Goal: Communication & Community: Answer question/provide support

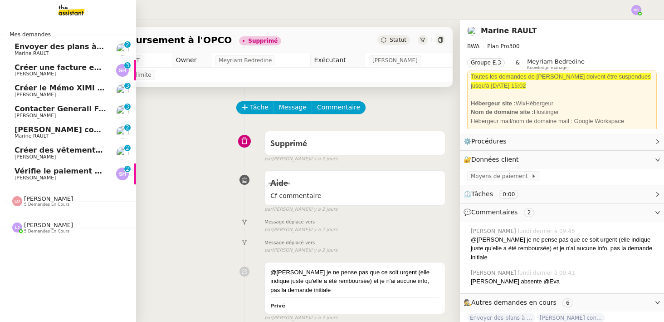
click at [46, 48] on span "Envoyer des plans à [PERSON_NAME]" at bounding box center [91, 46] width 152 height 9
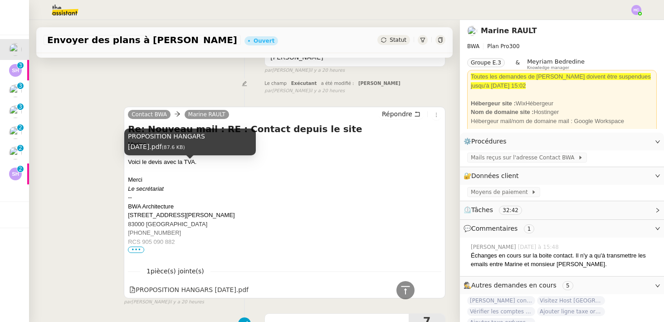
scroll to position [232, 0]
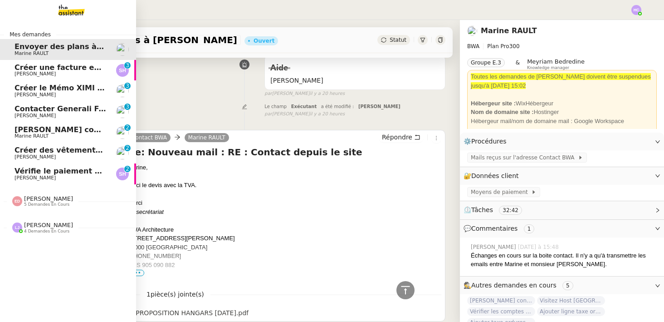
click at [31, 70] on span "Créer une facture en anglais immédiatement" at bounding box center [107, 67] width 184 height 9
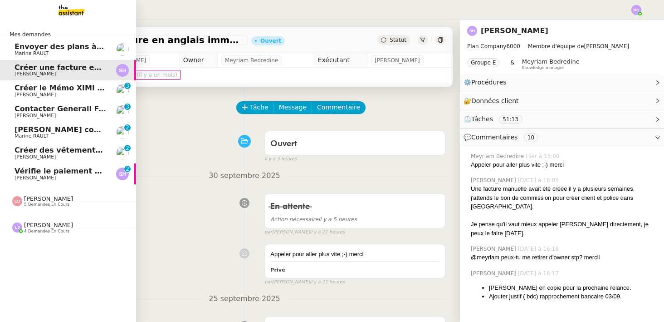
click at [56, 94] on span "[PERSON_NAME]" at bounding box center [35, 95] width 41 height 6
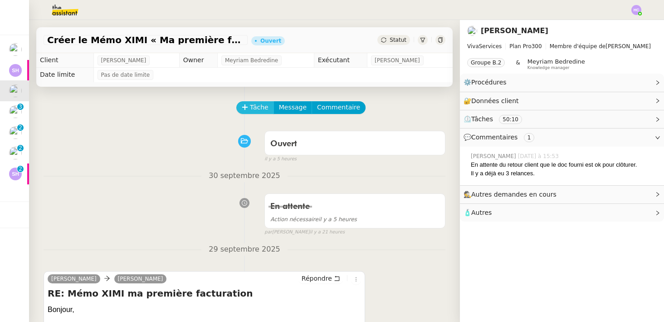
click at [251, 106] on span "Tâche" at bounding box center [259, 107] width 19 height 10
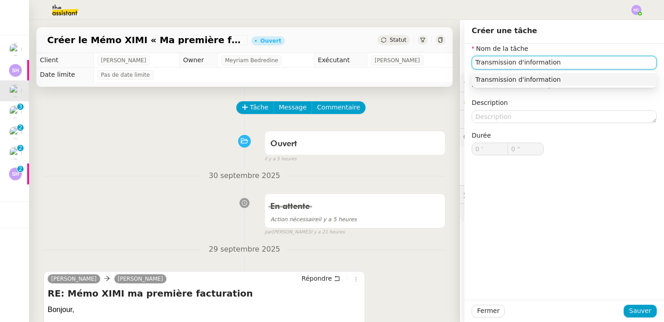
click at [497, 75] on div "Transmission d'information" at bounding box center [564, 79] width 178 height 8
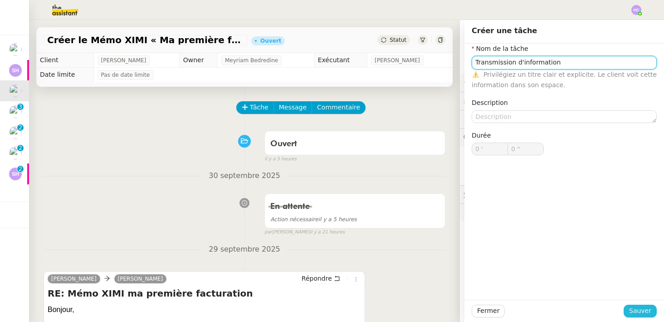
type input "Transmission d'information"
click at [637, 309] on span "Sauver" at bounding box center [640, 310] width 22 height 10
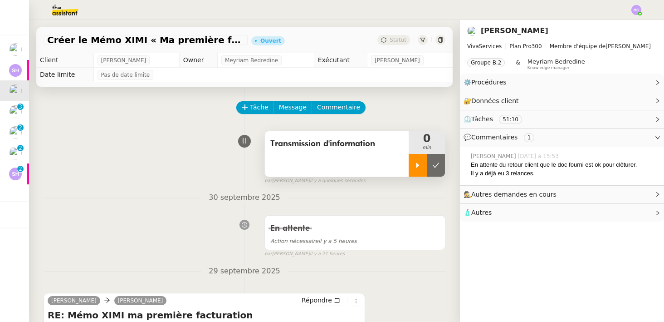
click at [414, 165] on icon at bounding box center [417, 164] width 7 height 7
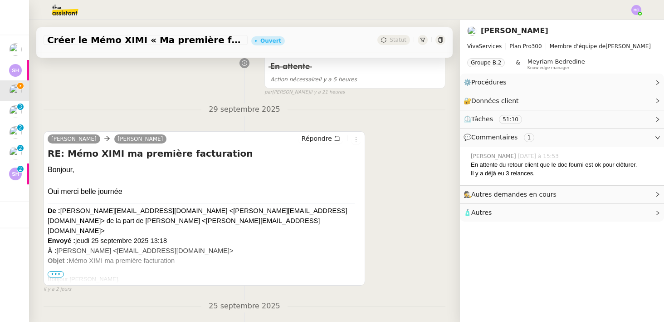
scroll to position [175, 0]
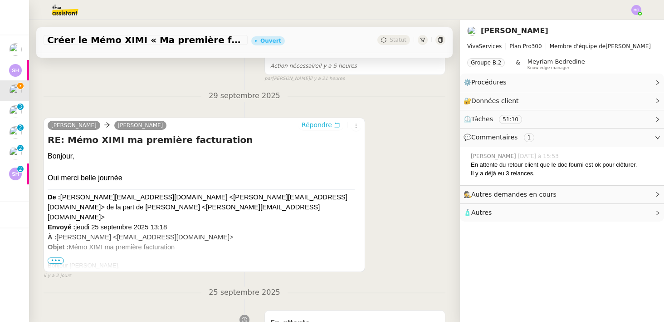
click at [325, 123] on span "Répondre" at bounding box center [317, 124] width 30 height 9
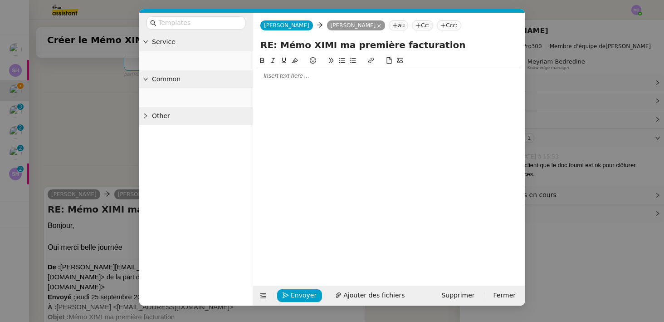
scroll to position [244, 0]
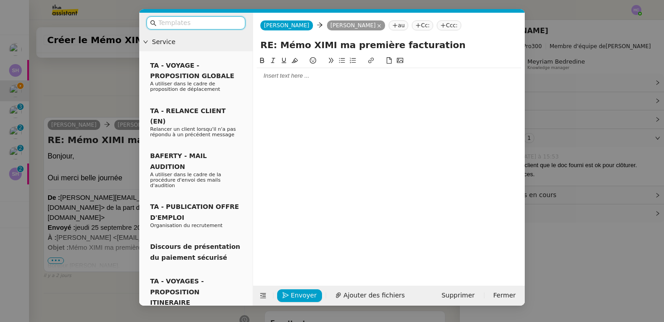
click at [194, 20] on input "text" at bounding box center [199, 23] width 82 height 10
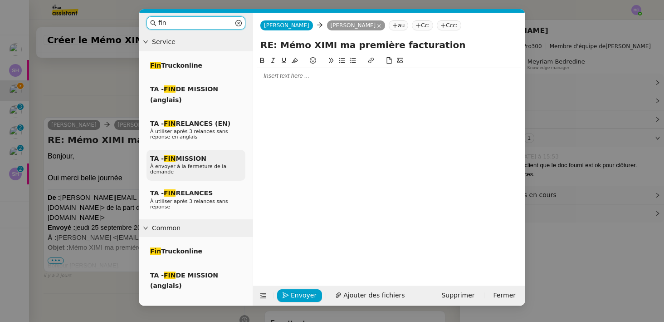
type input "fin"
click at [194, 160] on span "TA - FIN MISSION" at bounding box center [178, 158] width 56 height 7
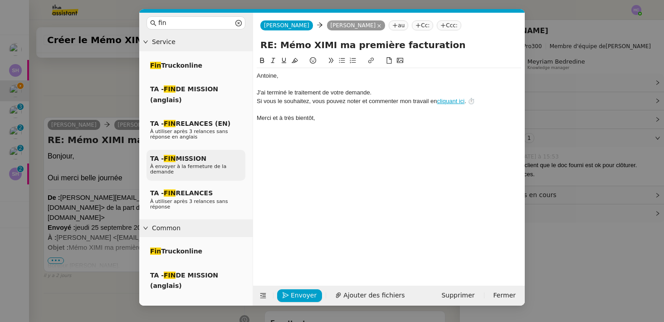
scroll to position [298, 0]
click at [258, 77] on div "﻿[PERSON_NAME]," at bounding box center [389, 76] width 264 height 8
click at [258, 93] on div "J'ai terminé le traitement de votre demande." at bounding box center [389, 92] width 264 height 8
click at [259, 94] on div "très bien. J'ai terminé le traitement de votre demande." at bounding box center [389, 92] width 264 height 8
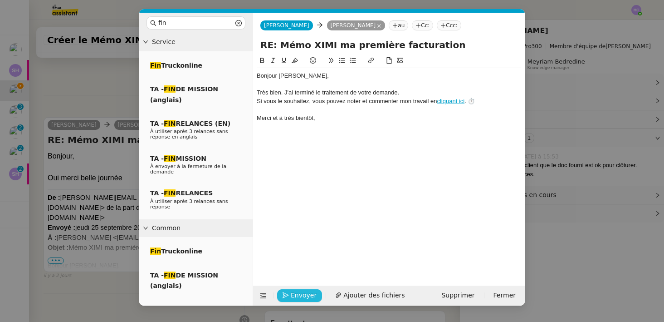
click at [296, 293] on span "Envoyer" at bounding box center [304, 295] width 26 height 10
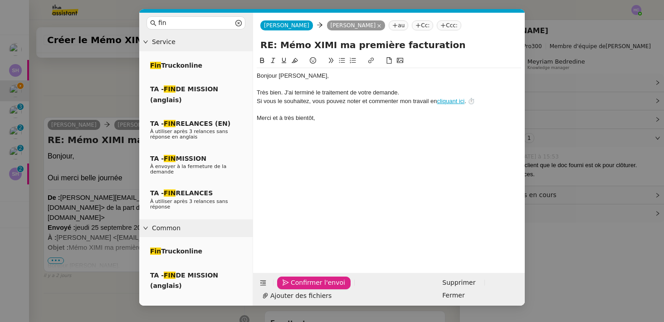
click at [296, 288] on span "Confirmer l'envoi" at bounding box center [318, 282] width 54 height 10
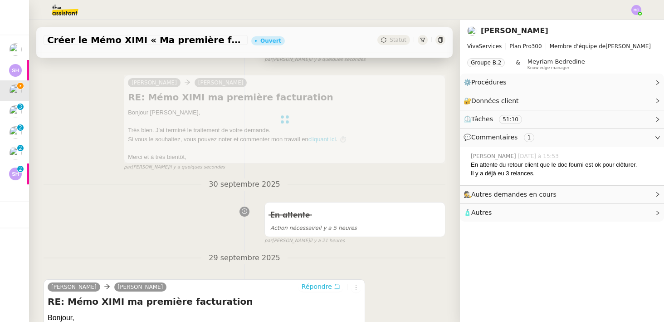
scroll to position [0, 0]
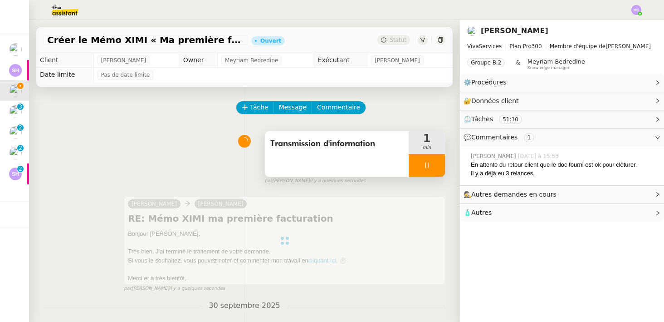
click at [396, 42] on span "Statut" at bounding box center [398, 40] width 17 height 6
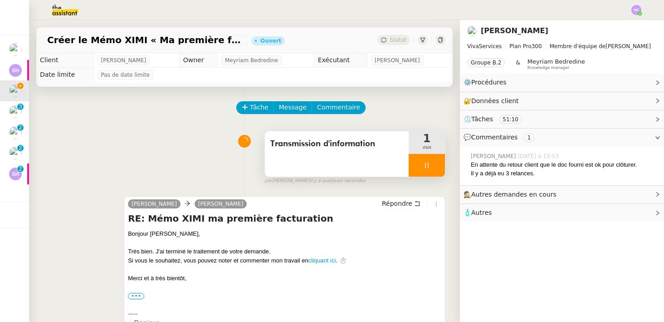
click at [425, 163] on icon at bounding box center [426, 164] width 7 height 7
click at [435, 167] on icon at bounding box center [435, 164] width 7 height 7
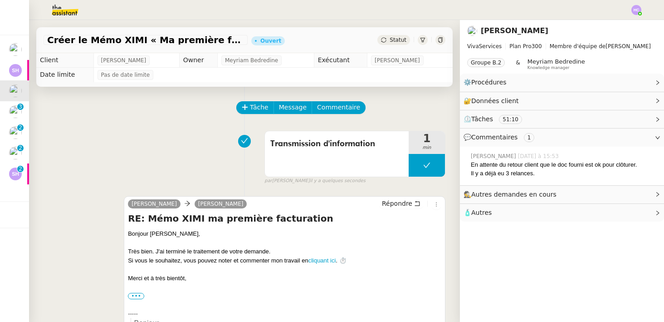
click at [403, 42] on span "Statut" at bounding box center [398, 40] width 17 height 6
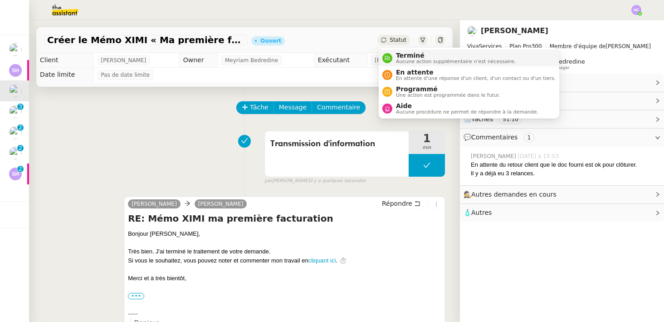
click at [406, 54] on span "Terminé" at bounding box center [456, 55] width 120 height 7
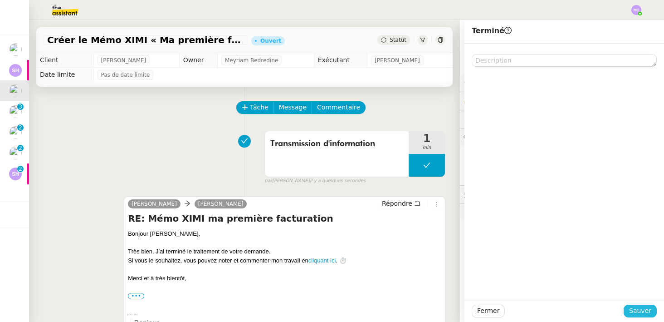
click at [641, 312] on span "Sauver" at bounding box center [640, 310] width 22 height 10
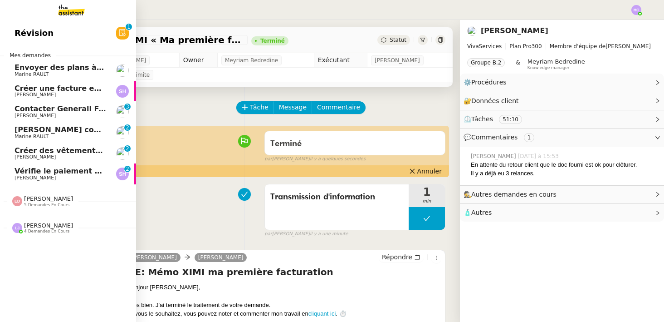
click at [66, 72] on span "Marine RAULT" at bounding box center [61, 74] width 92 height 5
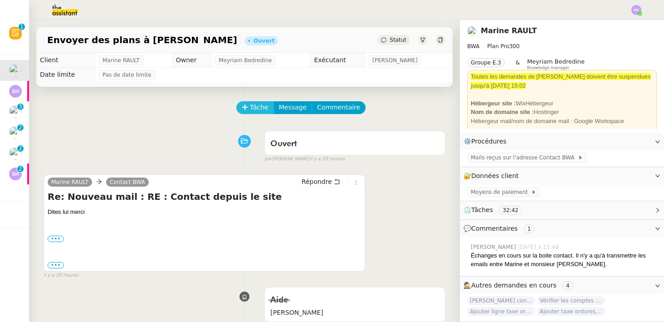
click at [244, 107] on icon at bounding box center [245, 107] width 6 height 6
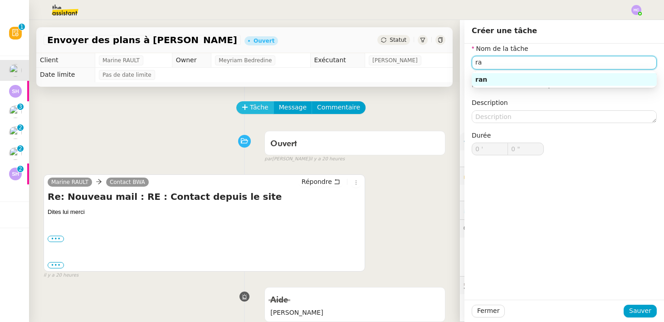
type input "r"
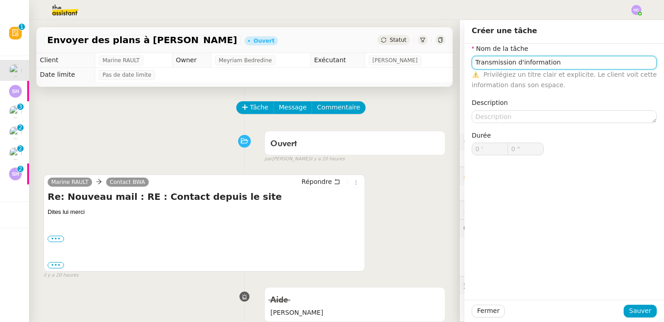
type input "Transmission d'information"
click at [636, 318] on div "Fermer Sauver" at bounding box center [565, 310] width 200 height 22
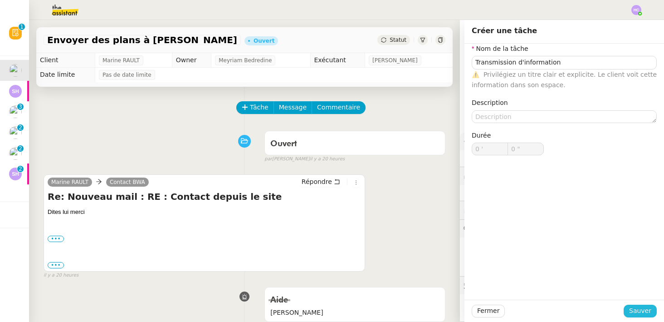
click at [636, 310] on span "Sauver" at bounding box center [640, 310] width 22 height 10
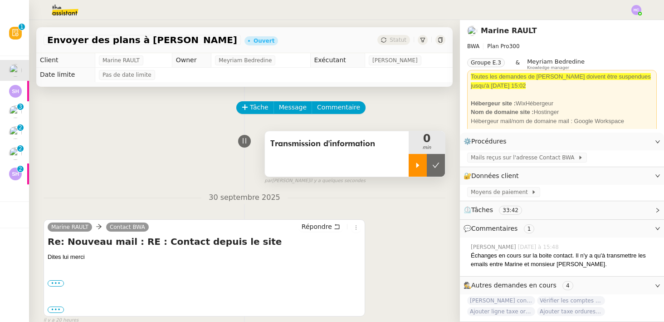
click at [416, 166] on icon at bounding box center [417, 164] width 7 height 7
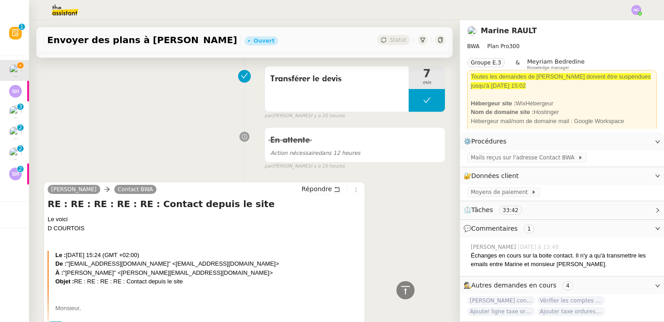
scroll to position [574, 0]
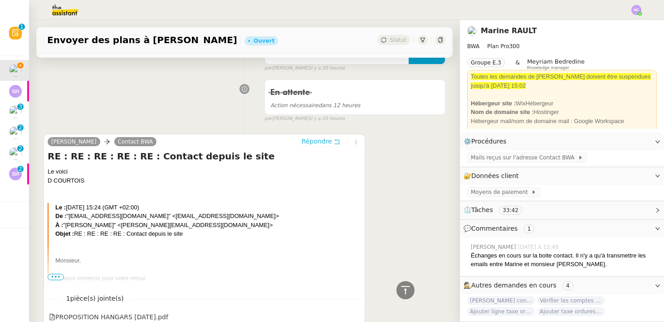
click at [322, 139] on span "Répondre" at bounding box center [317, 141] width 30 height 9
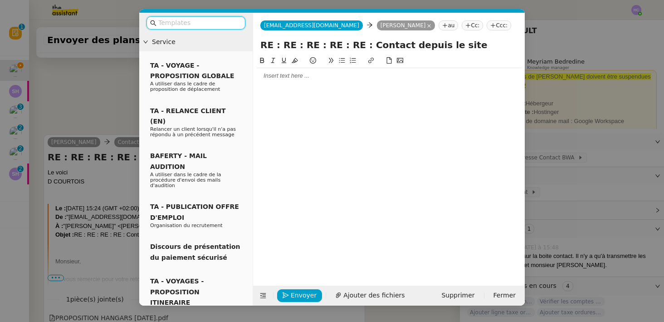
scroll to position [644, 0]
click at [276, 75] on div at bounding box center [389, 76] width 264 height 8
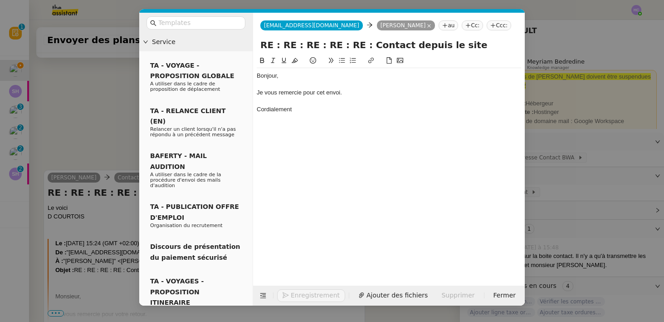
scroll to position [689, 0]
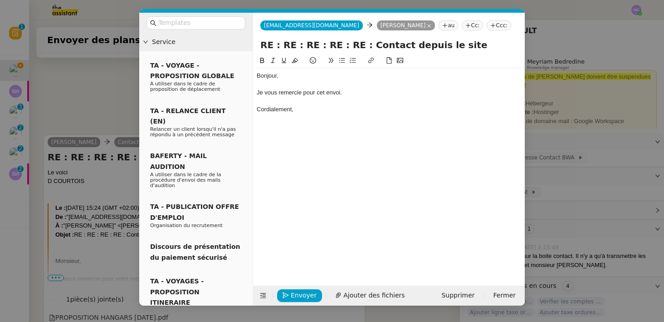
click at [352, 92] on div "Je vous remercie pour cet envoi." at bounding box center [389, 92] width 264 height 8
click at [289, 295] on icon "button" at bounding box center [286, 295] width 6 height 6
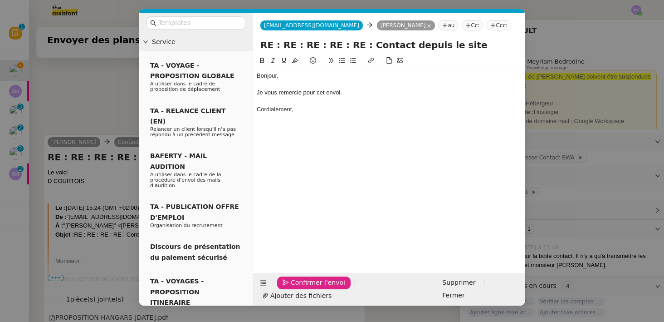
click at [297, 288] on span "Confirmer l'envoi" at bounding box center [318, 282] width 54 height 10
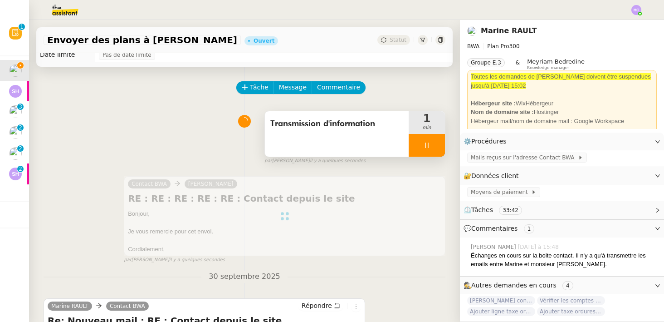
scroll to position [0, 0]
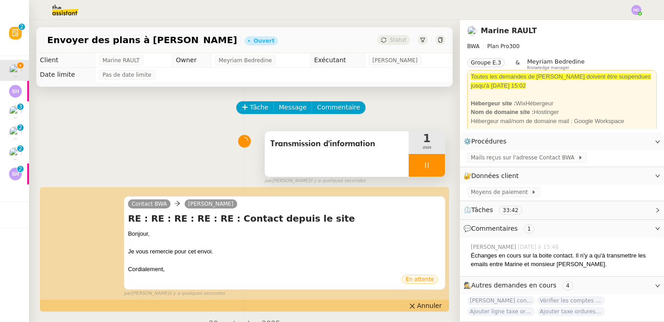
click at [427, 162] on icon at bounding box center [426, 164] width 7 height 7
click at [431, 164] on button at bounding box center [436, 165] width 18 height 23
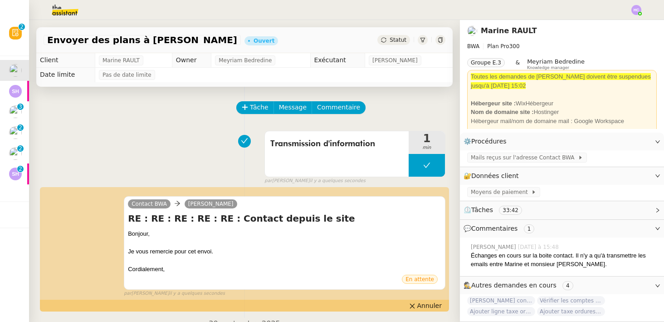
click at [400, 39] on span "Statut" at bounding box center [398, 40] width 17 height 6
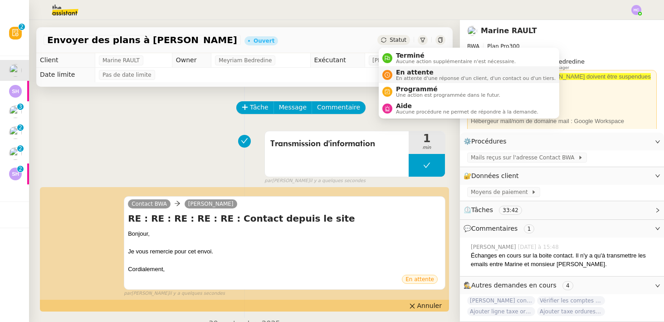
click at [405, 78] on span "En attente d'une réponse d'un client, d'un contact ou d'un tiers." at bounding box center [476, 78] width 160 height 5
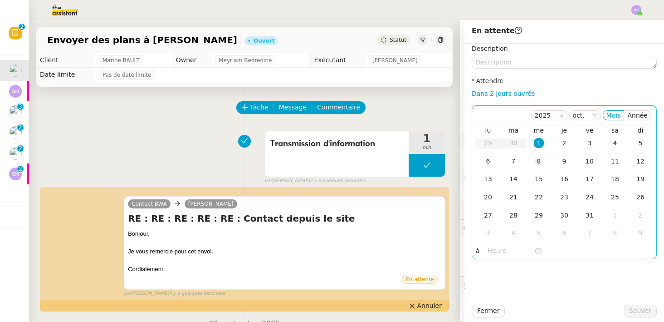
click at [539, 163] on div "8" at bounding box center [539, 161] width 10 height 10
click at [642, 310] on span "Sauver" at bounding box center [640, 310] width 22 height 10
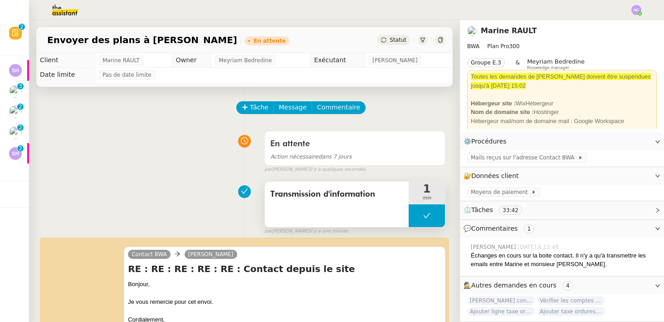
click at [425, 207] on button at bounding box center [427, 215] width 36 height 23
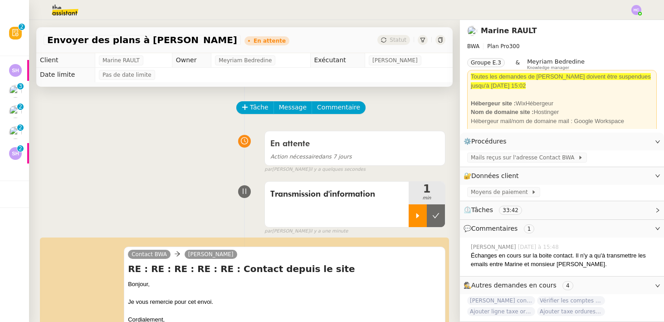
click at [421, 216] on icon at bounding box center [417, 215] width 7 height 7
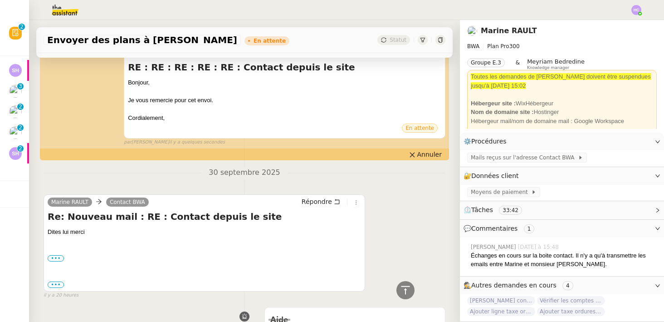
scroll to position [204, 0]
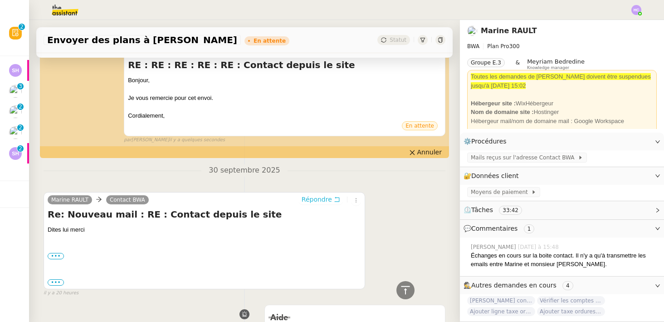
click at [319, 200] on span "Répondre" at bounding box center [317, 199] width 30 height 9
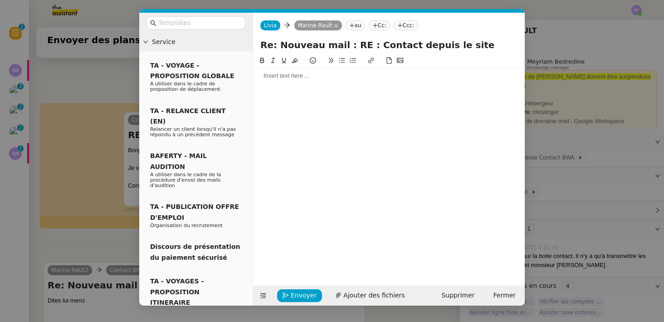
scroll to position [273, 0]
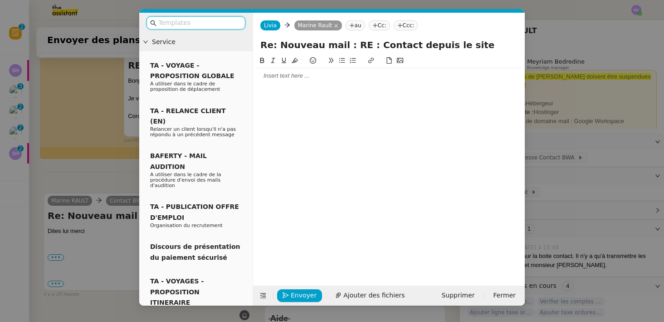
click at [296, 79] on div at bounding box center [389, 76] width 264 height 8
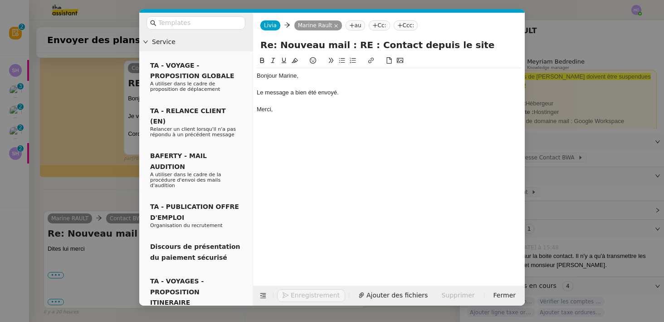
scroll to position [317, 0]
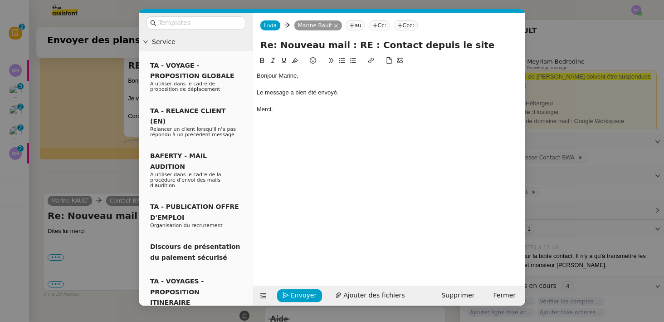
click at [346, 91] on div "Le message a bien été envoyé." at bounding box center [389, 92] width 264 height 8
click at [344, 97] on div at bounding box center [389, 101] width 264 height 8
click at [276, 94] on div "Le message a bien été envoyé." at bounding box center [389, 92] width 264 height 8
click at [342, 93] on div "Le mail a bien été envoyé." at bounding box center [389, 92] width 264 height 8
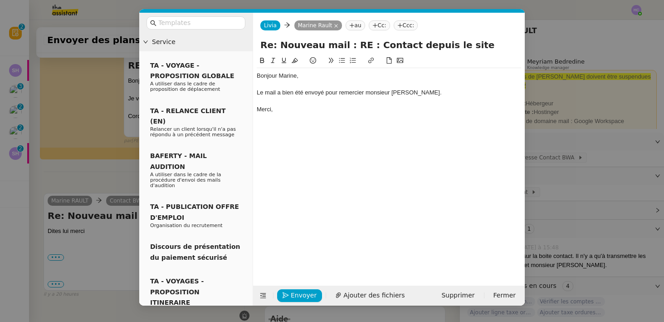
click at [400, 90] on div "Le mail a bien été envoyé pour remercier monsieur [PERSON_NAME]." at bounding box center [389, 92] width 264 height 8
click at [126, 181] on nz-modal-container "Service TA - VOYAGE - PROPOSITION GLOBALE A utiliser dans le cadre de propositi…" at bounding box center [332, 161] width 664 height 322
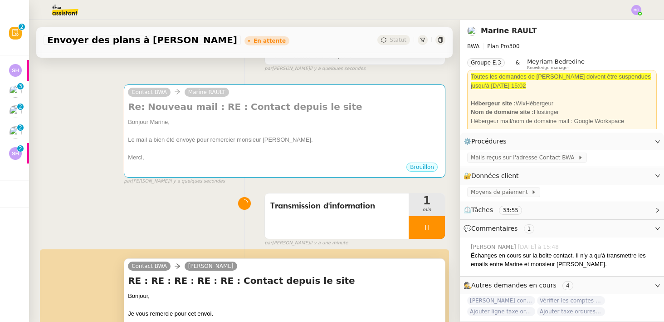
scroll to position [86, 0]
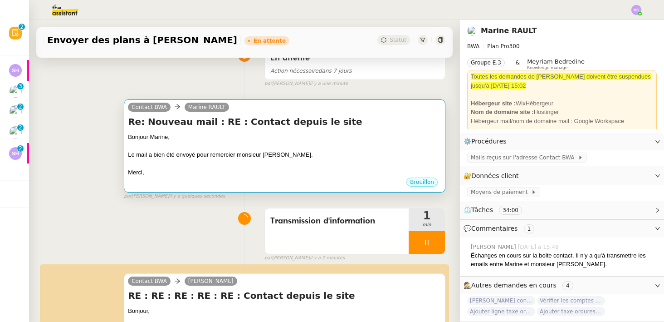
click at [248, 172] on div "Merci," at bounding box center [284, 172] width 313 height 9
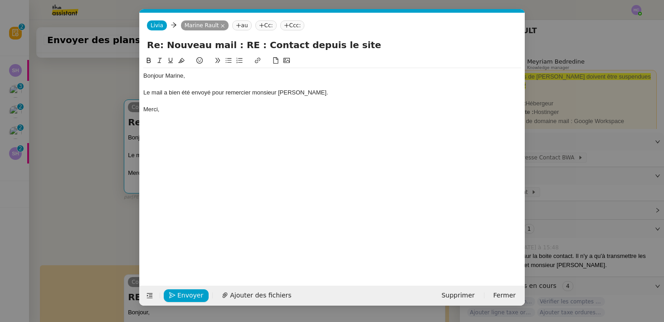
scroll to position [0, 19]
click at [99, 194] on nz-modal-container "Service TA - VOYAGE - PROPOSITION GLOBALE A utiliser dans le cadre de propositi…" at bounding box center [332, 161] width 664 height 322
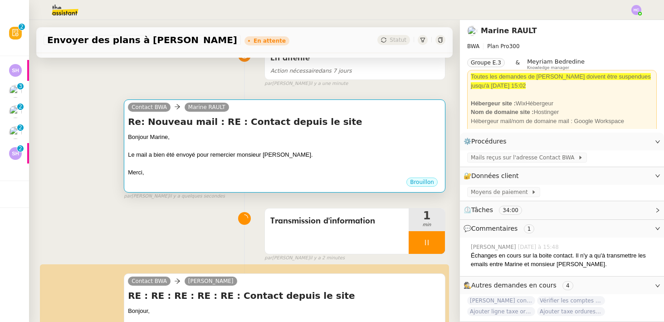
click at [251, 156] on div "Le mail a bien été envoyé pour remercier monsieur [PERSON_NAME]." at bounding box center [284, 154] width 313 height 9
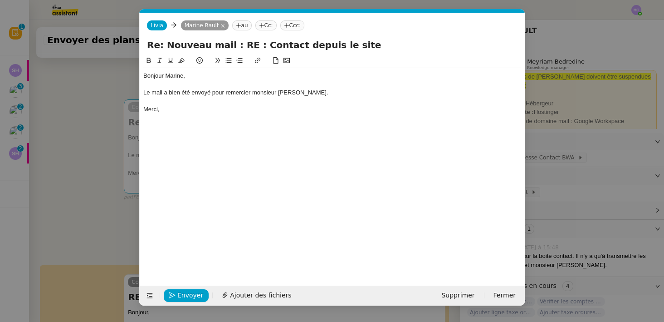
click at [99, 199] on nz-modal-container "Service TA - VOYAGE - PROPOSITION GLOBALE A utiliser dans le cadre de propositi…" at bounding box center [332, 161] width 664 height 322
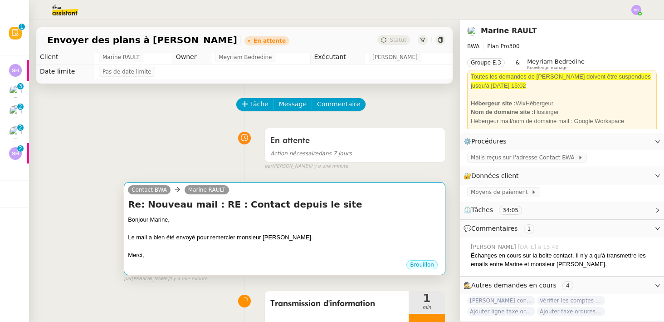
scroll to position [0, 0]
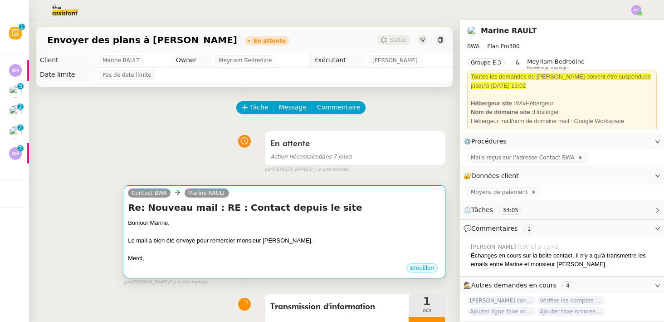
click at [176, 232] on div at bounding box center [284, 231] width 313 height 9
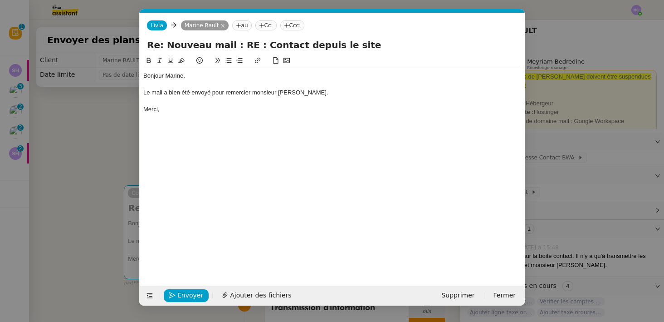
scroll to position [0, 19]
click at [117, 226] on nz-modal-container "Service TA - VOYAGE - PROPOSITION GLOBALE A utiliser dans le cadre de propositi…" at bounding box center [332, 161] width 664 height 322
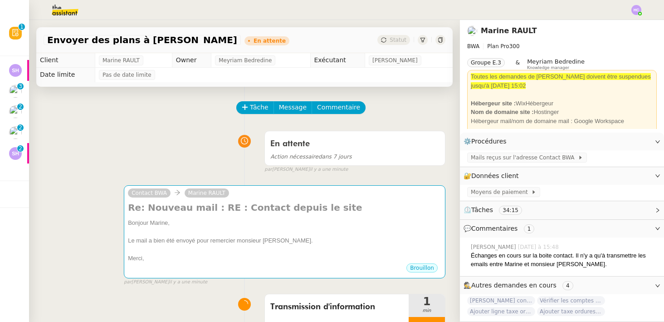
click at [388, 39] on div "Statut" at bounding box center [393, 40] width 33 height 10
click at [400, 39] on span "Statut" at bounding box center [398, 40] width 17 height 6
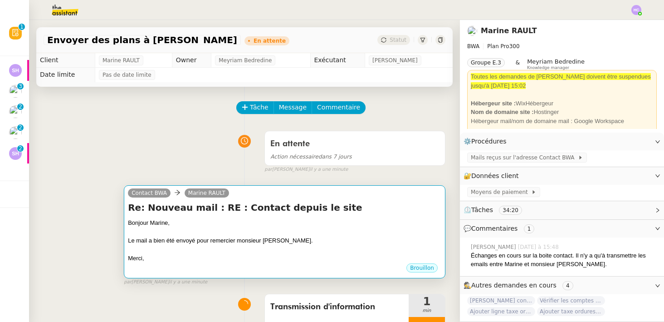
scroll to position [45, 0]
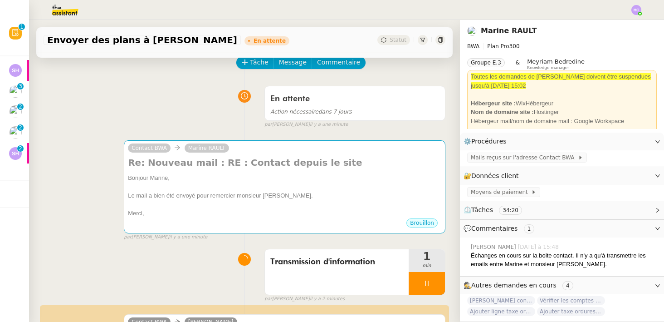
click at [428, 282] on icon at bounding box center [426, 282] width 7 height 7
click at [434, 284] on icon at bounding box center [436, 282] width 7 height 5
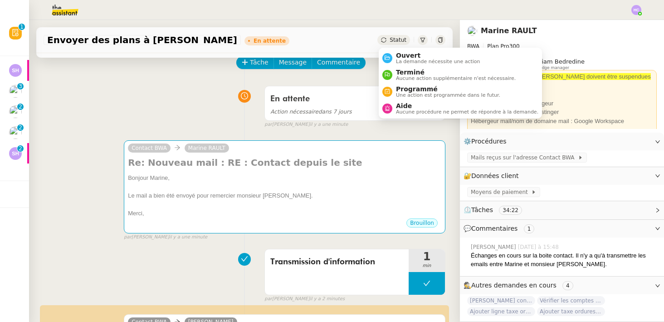
click at [398, 38] on span "Statut" at bounding box center [398, 40] width 17 height 6
click at [399, 56] on span "Ouvert" at bounding box center [438, 55] width 84 height 7
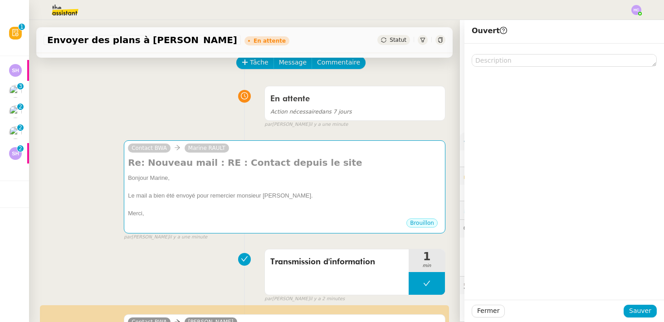
click at [644, 303] on div "Fermer Sauver" at bounding box center [565, 310] width 200 height 22
click at [644, 310] on span "Sauver" at bounding box center [640, 310] width 22 height 10
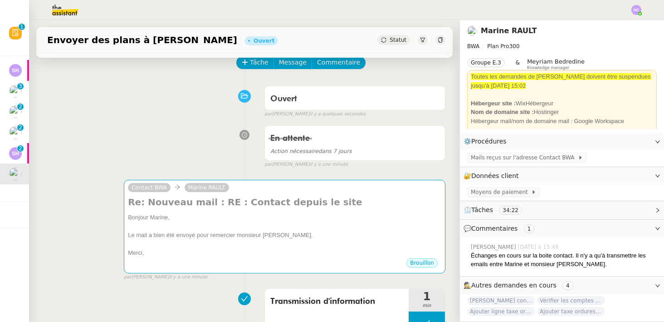
click at [176, 127] on div "En attente Action nécessaire dans 7 jours false par [PERSON_NAME] il y a une mi…" at bounding box center [245, 144] width 402 height 47
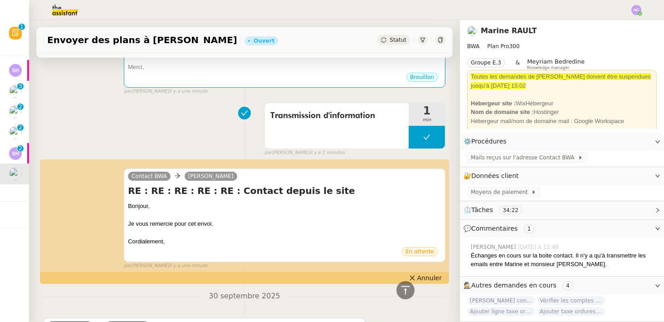
scroll to position [275, 0]
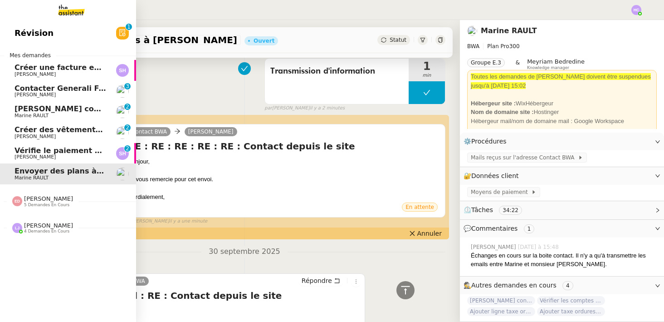
click at [45, 74] on span "[PERSON_NAME]" at bounding box center [61, 74] width 92 height 5
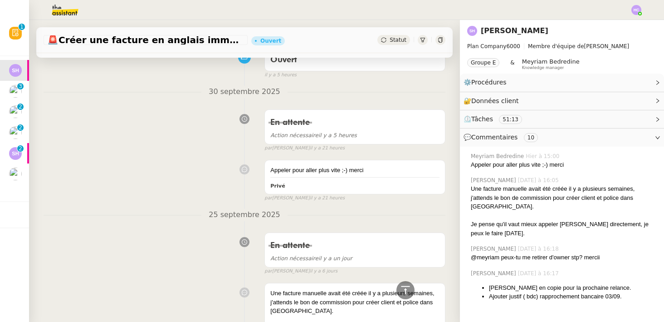
scroll to position [70, 0]
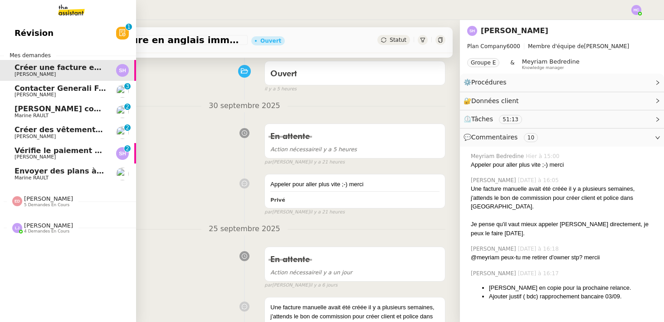
click at [49, 90] on span "Contacter Generali France pour demande AU094424" at bounding box center [121, 88] width 213 height 9
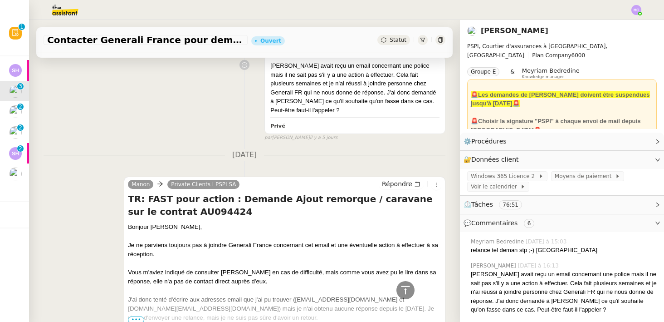
scroll to position [393, 0]
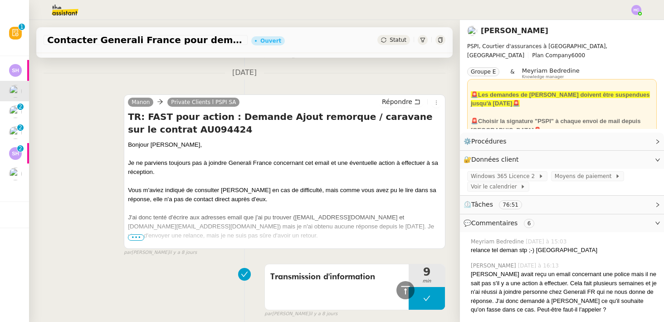
click at [141, 234] on span "•••" at bounding box center [136, 237] width 16 height 6
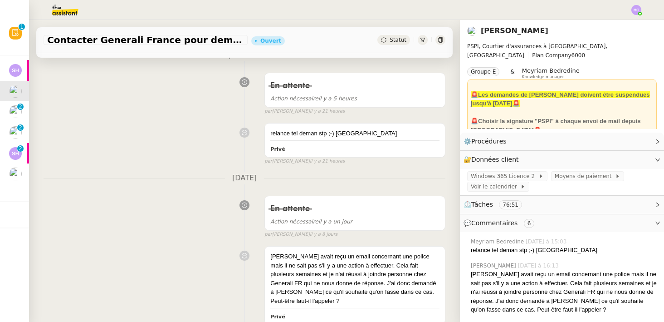
scroll to position [122, 0]
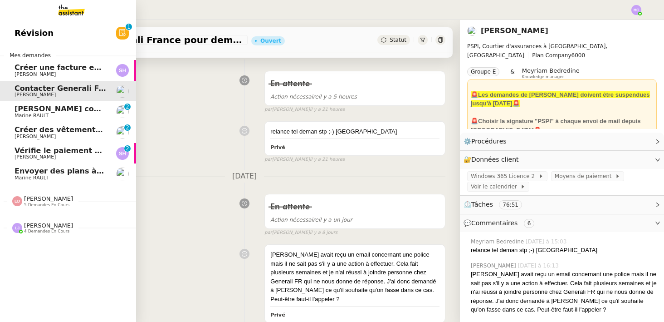
click at [47, 109] on span "[PERSON_NAME] contrat d'archi sur site de l'ordre" at bounding box center [118, 108] width 206 height 9
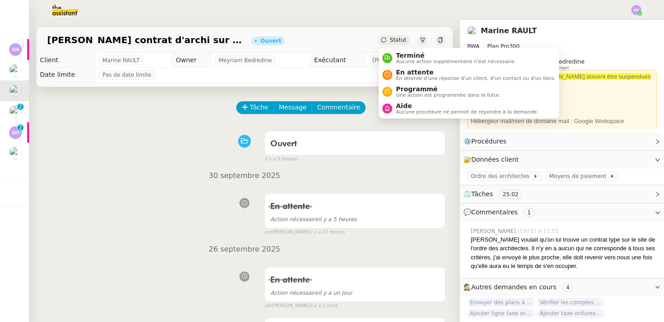
click at [390, 39] on div "Statut" at bounding box center [393, 40] width 33 height 10
click at [396, 78] on span "En attente d'une réponse d'un client, d'un contact ou d'un tiers." at bounding box center [476, 78] width 160 height 5
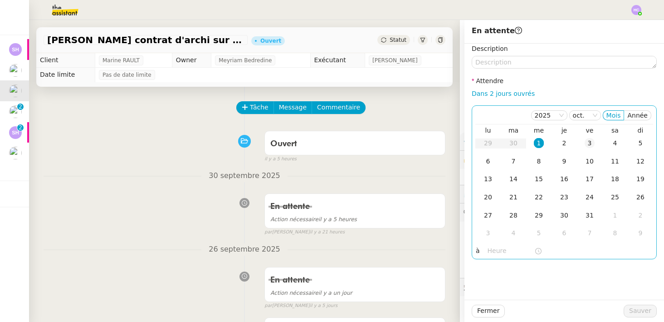
click at [592, 142] on div "3" at bounding box center [590, 143] width 10 height 10
click at [488, 162] on div "6" at bounding box center [488, 161] width 10 height 10
click at [632, 312] on span "Sauver" at bounding box center [640, 310] width 22 height 10
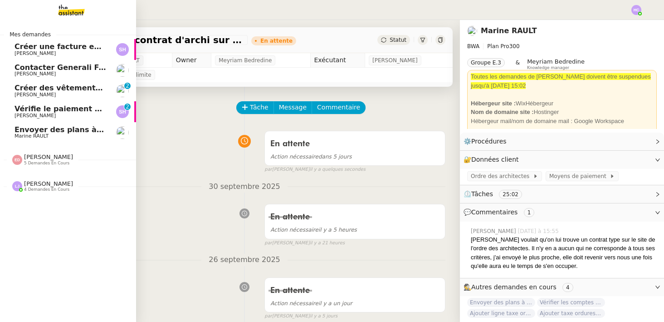
click at [54, 90] on span "Créer des vêtements de travail VEN" at bounding box center [88, 87] width 146 height 9
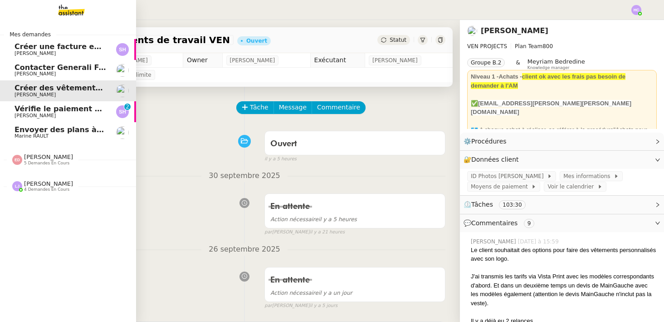
click at [43, 110] on span "Vérifie le paiement de la facture 24513" at bounding box center [95, 108] width 160 height 9
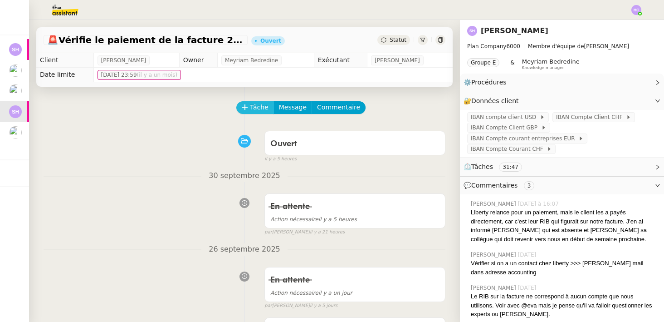
click at [257, 109] on span "Tâche" at bounding box center [259, 107] width 19 height 10
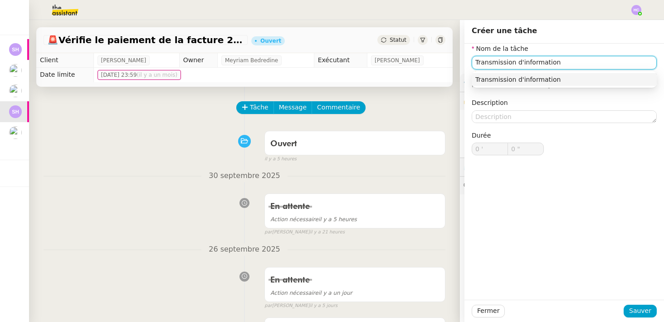
click at [497, 80] on div "Transmission d'information" at bounding box center [564, 79] width 178 height 8
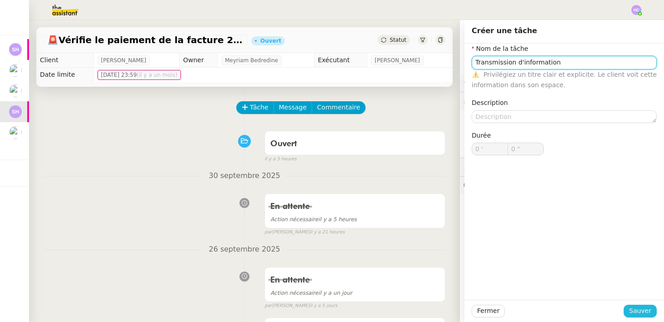
type input "Transmission d'information"
click at [634, 311] on span "Sauver" at bounding box center [640, 310] width 22 height 10
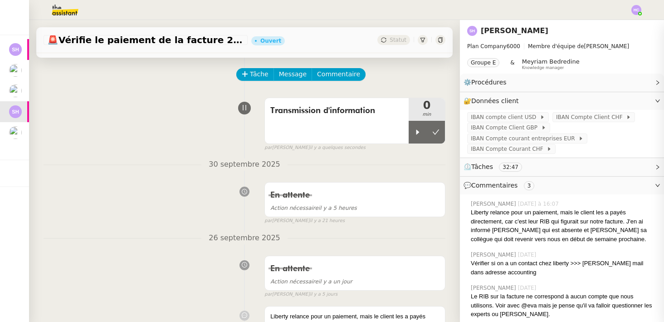
scroll to position [41, 0]
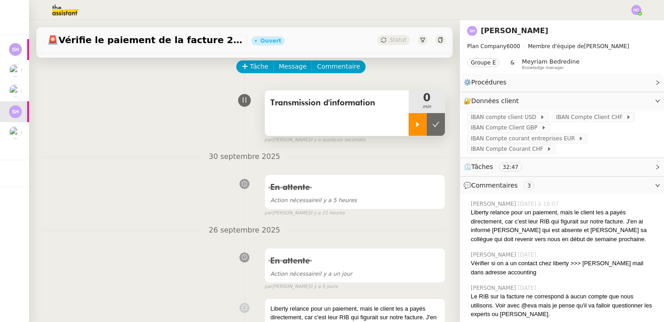
click at [416, 122] on icon at bounding box center [417, 124] width 7 height 7
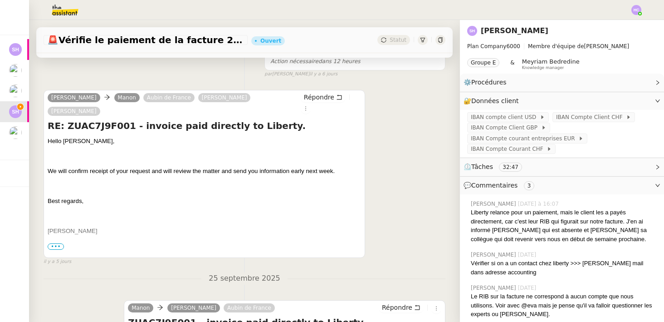
scroll to position [433, 0]
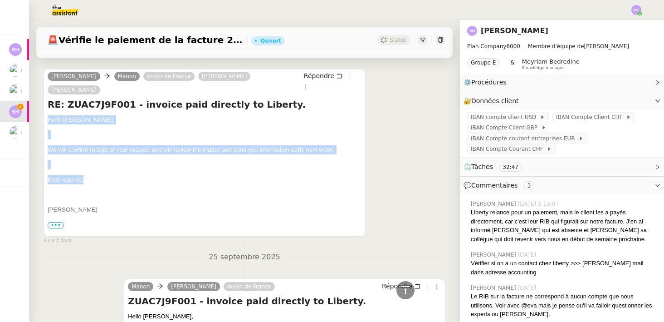
drag, startPoint x: 91, startPoint y: 155, endPoint x: 45, endPoint y: 97, distance: 74.0
click at [45, 97] on div "[PERSON_NAME] [PERSON_NAME] de [PERSON_NAME] [PERSON_NAME] RE: ZUAC7J9F001 - in…" at bounding box center [205, 152] width 322 height 168
copy div "Hello [PERSON_NAME], We will confirm receipt of your request and will review th…"
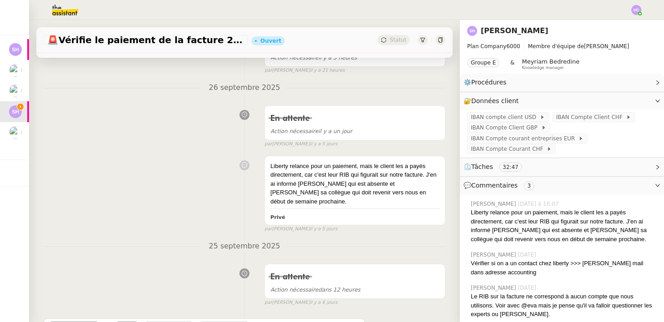
scroll to position [223, 0]
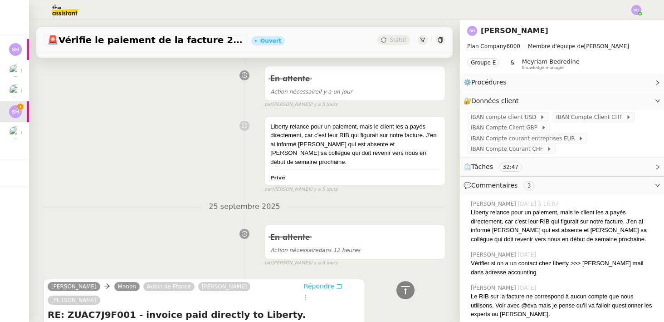
click at [314, 281] on span "Répondre" at bounding box center [319, 285] width 30 height 9
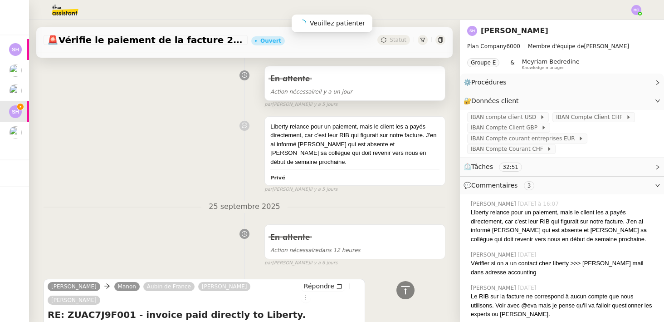
scroll to position [292, 0]
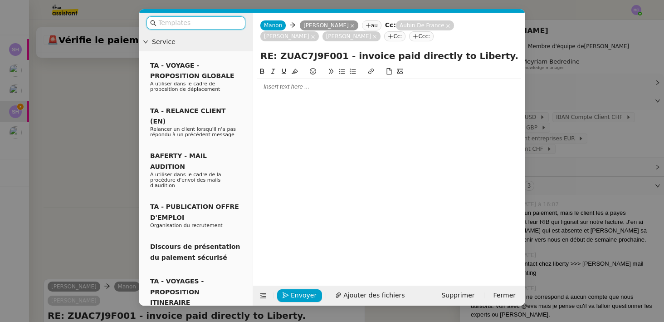
click at [284, 93] on div at bounding box center [389, 86] width 264 height 15
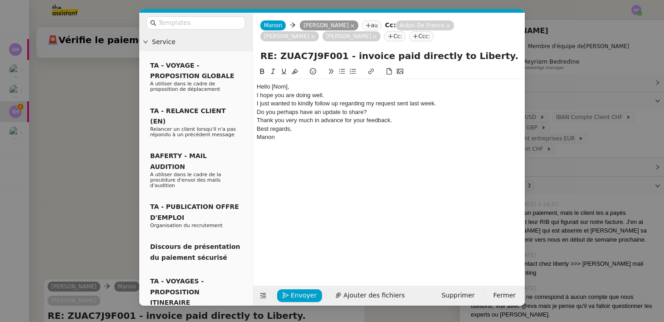
scroll to position [362, 0]
drag, startPoint x: 287, startPoint y: 88, endPoint x: 272, endPoint y: 88, distance: 15.4
click at [272, 88] on div "Hello [Nom]," at bounding box center [389, 87] width 264 height 8
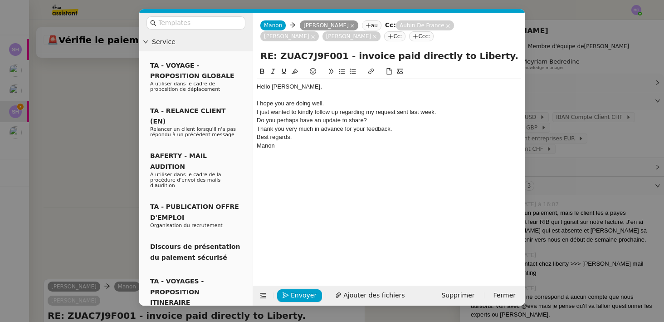
scroll to position [372, 0]
click at [335, 103] on div "I hope you are doing well." at bounding box center [389, 103] width 264 height 8
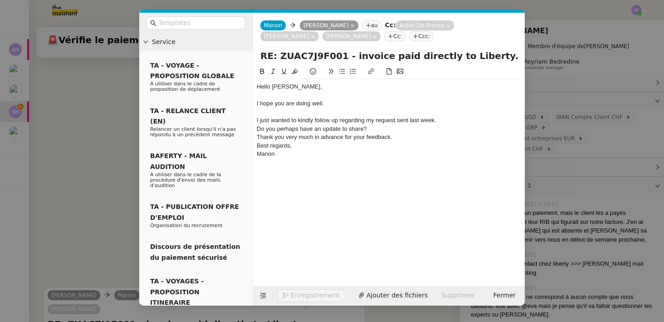
scroll to position [380, 0]
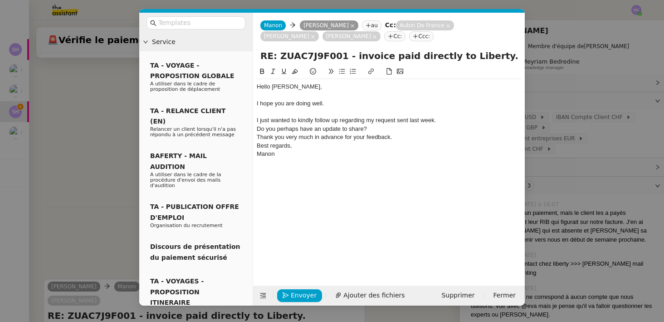
click at [304, 122] on div "I just wanted to kindly follow up regarding my request sent last week." at bounding box center [389, 120] width 264 height 8
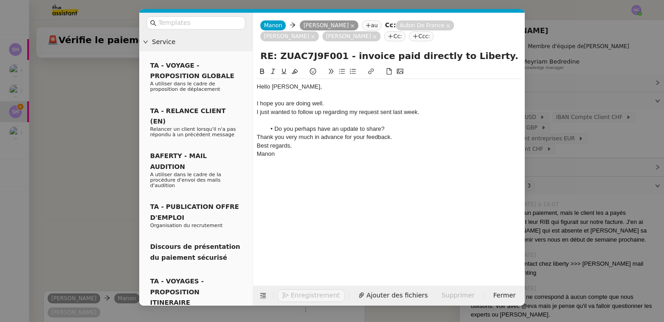
scroll to position [392, 0]
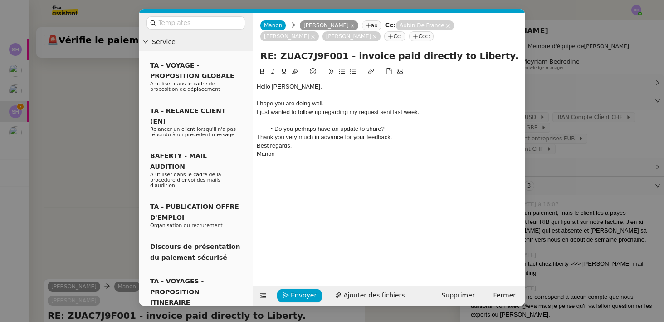
click at [257, 136] on div "Thank you very much in advance for your feedback." at bounding box center [389, 137] width 264 height 8
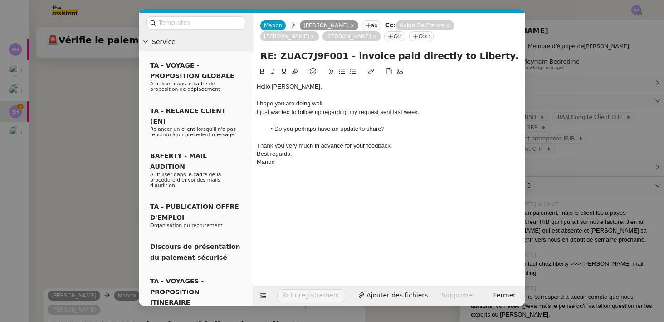
scroll to position [401, 0]
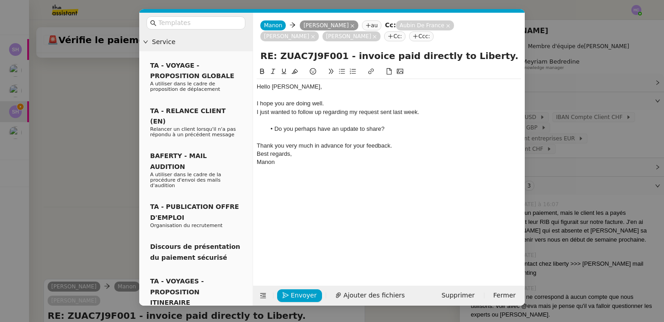
click at [257, 154] on div "Best regards," at bounding box center [389, 154] width 264 height 8
click at [306, 146] on div "Thank you very much in advance for your feedback." at bounding box center [389, 146] width 264 height 8
click at [305, 87] on div "Hello [PERSON_NAME]," at bounding box center [389, 87] width 264 height 8
click at [305, 129] on li "Do you perhaps have an update to share?" at bounding box center [394, 129] width 256 height 8
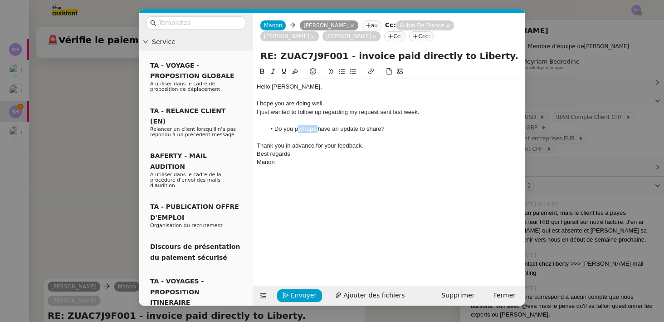
click at [305, 129] on li "Do you perhaps have an update to share?" at bounding box center [394, 129] width 256 height 8
drag, startPoint x: 314, startPoint y: 146, endPoint x: 284, endPoint y: 146, distance: 29.9
click at [284, 146] on div "Thank you in advance for your feedback." at bounding box center [389, 146] width 264 height 8
drag, startPoint x: 281, startPoint y: 167, endPoint x: 250, endPoint y: 162, distance: 31.2
click at [250, 162] on nz-layout "Service TA - VOYAGE - PROPOSITION GLOBALE A utiliser dans le cadre de propositi…" at bounding box center [332, 159] width 386 height 293
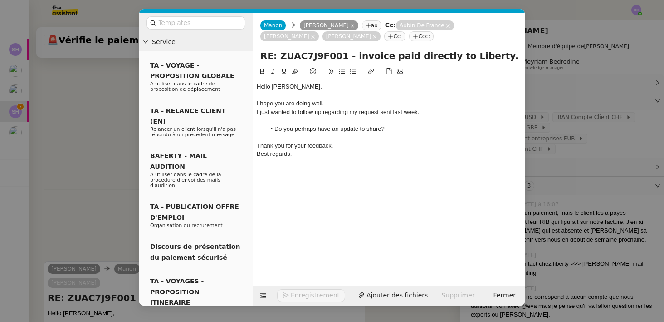
scroll to position [383, 0]
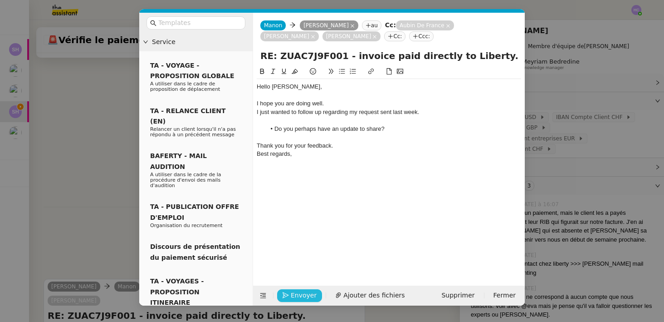
click at [302, 296] on span "Envoyer" at bounding box center [304, 295] width 26 height 10
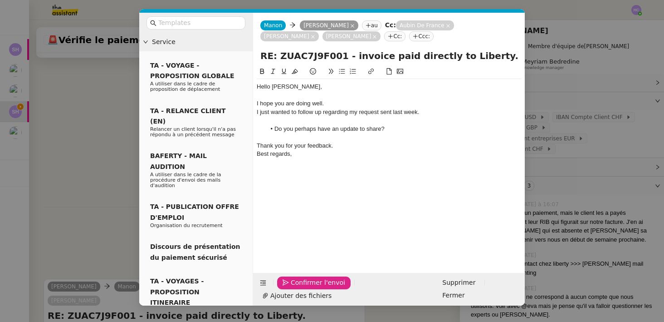
click at [302, 288] on span "Confirmer l'envoi" at bounding box center [318, 282] width 54 height 10
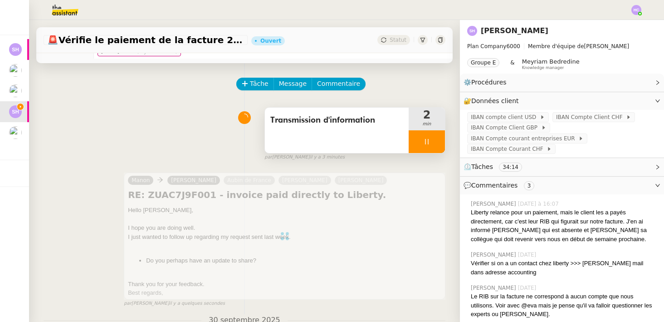
scroll to position [0, 0]
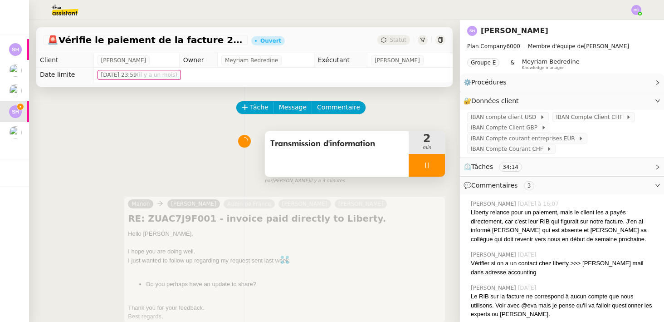
click at [424, 161] on icon at bounding box center [426, 164] width 7 height 7
click at [435, 162] on icon at bounding box center [435, 164] width 7 height 7
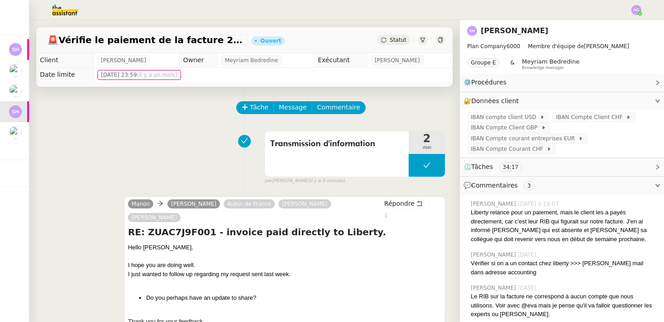
click at [399, 41] on span "Statut" at bounding box center [398, 40] width 17 height 6
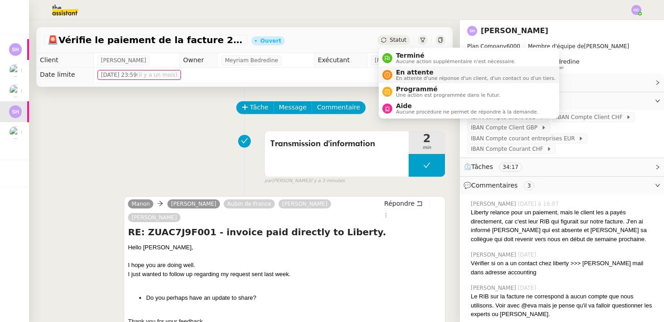
click at [402, 71] on span "En attente" at bounding box center [476, 71] width 160 height 7
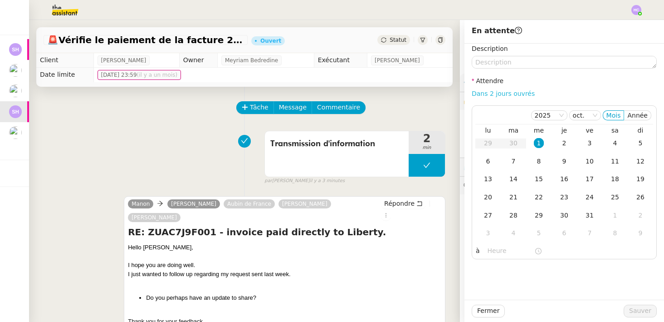
click at [508, 92] on link "Dans 2 jours ouvrés" at bounding box center [503, 93] width 63 height 7
type input "07:00"
click at [638, 307] on span "Sauver" at bounding box center [640, 310] width 22 height 10
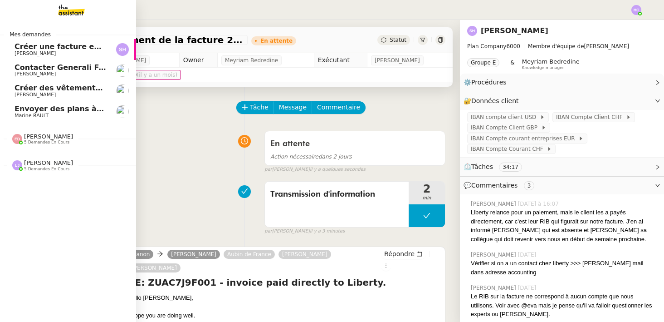
click at [33, 108] on span "Envoyer des plans à [PERSON_NAME]" at bounding box center [91, 108] width 152 height 9
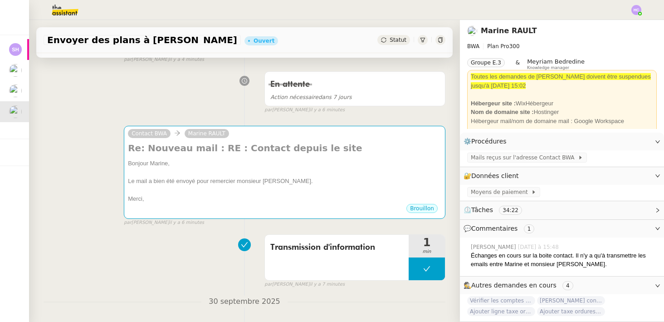
scroll to position [278, 0]
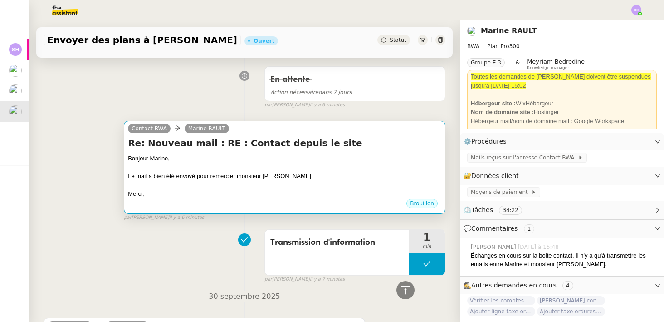
click at [207, 166] on div at bounding box center [284, 166] width 313 height 9
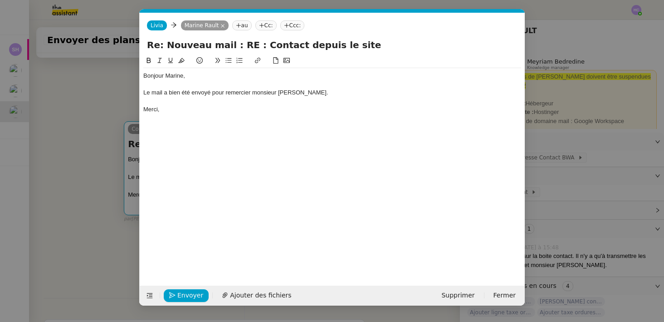
scroll to position [0, 19]
click at [173, 291] on button "Envoyer" at bounding box center [186, 295] width 45 height 13
click at [176, 295] on button "Confirmer l'envoi" at bounding box center [200, 295] width 73 height 13
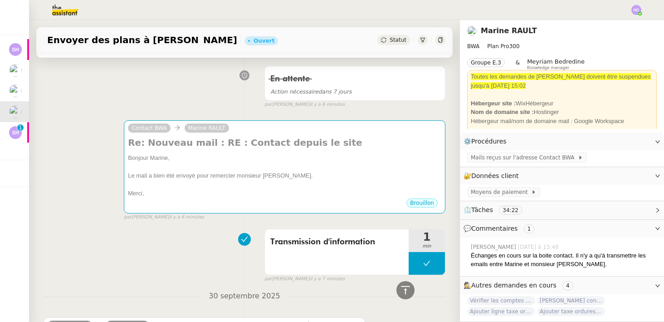
scroll to position [278, 0]
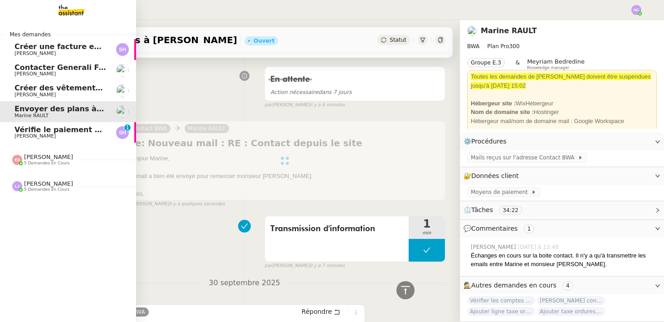
click at [46, 133] on span "[PERSON_NAME]" at bounding box center [61, 135] width 92 height 5
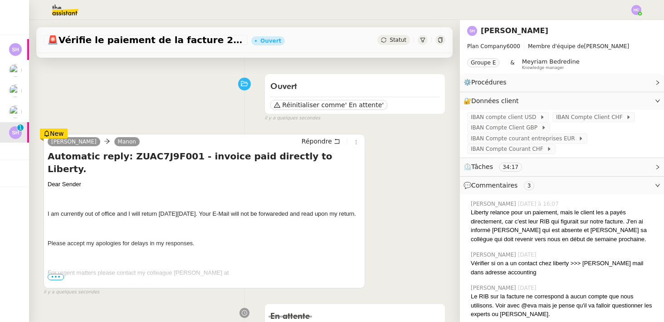
scroll to position [60, 0]
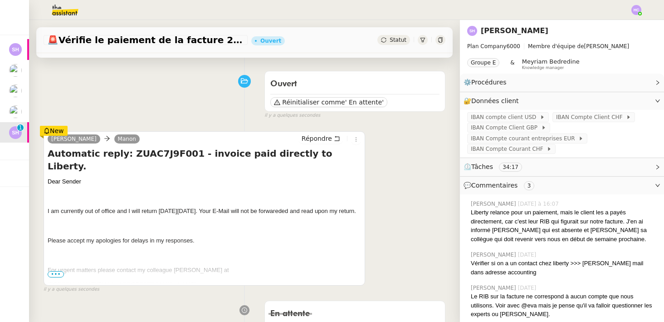
click at [57, 274] on span "•••" at bounding box center [56, 274] width 16 height 6
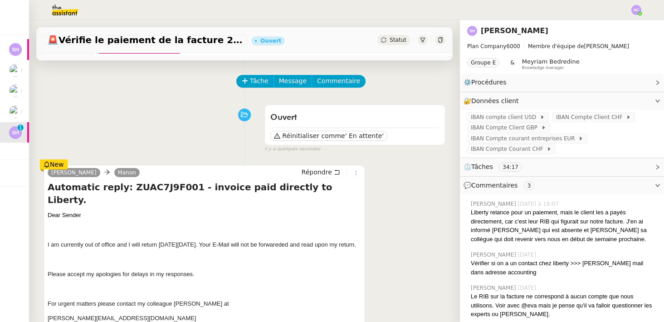
scroll to position [0, 0]
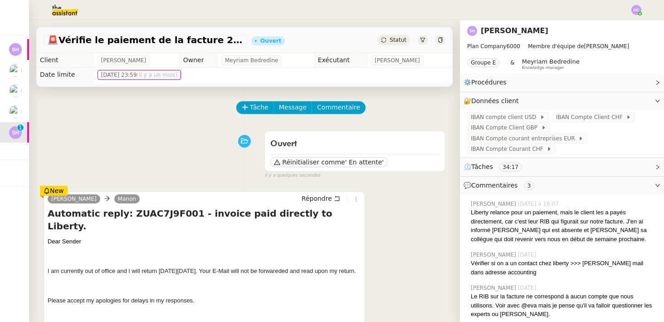
click at [398, 43] on span "Statut" at bounding box center [398, 40] width 17 height 6
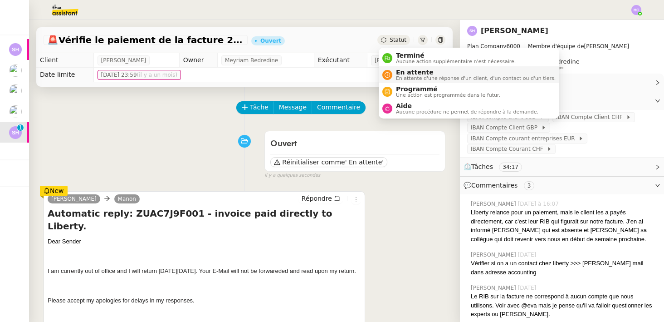
click at [407, 73] on span "En attente" at bounding box center [476, 71] width 160 height 7
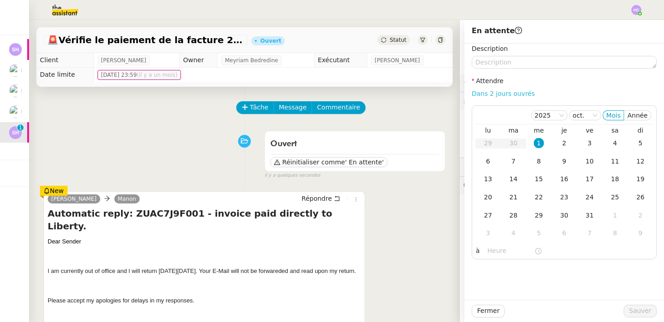
click at [516, 93] on link "Dans 2 jours ouvrés" at bounding box center [503, 93] width 63 height 7
type input "07:00"
click at [639, 307] on span "Sauver" at bounding box center [640, 310] width 22 height 10
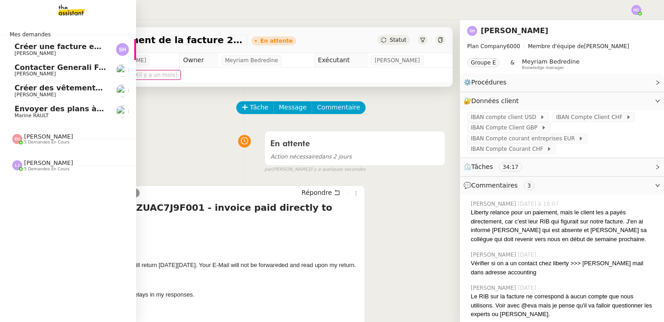
click at [39, 111] on span "Envoyer des plans à [PERSON_NAME]" at bounding box center [91, 108] width 152 height 9
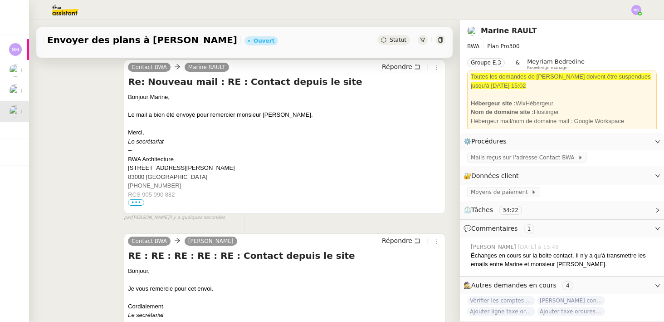
scroll to position [117, 0]
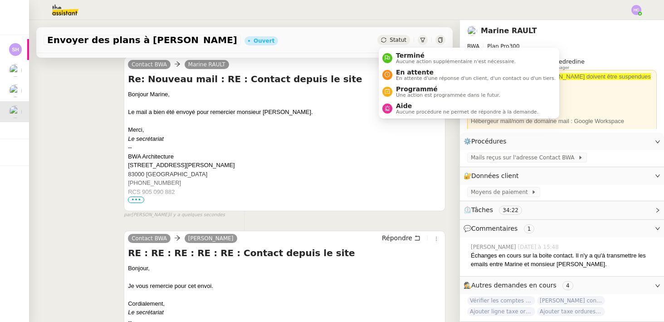
click at [391, 39] on span "Statut" at bounding box center [398, 40] width 17 height 6
click at [395, 72] on div "En attente En attente d'une réponse d'un client, d'un contact ou d'un tiers." at bounding box center [473, 74] width 163 height 12
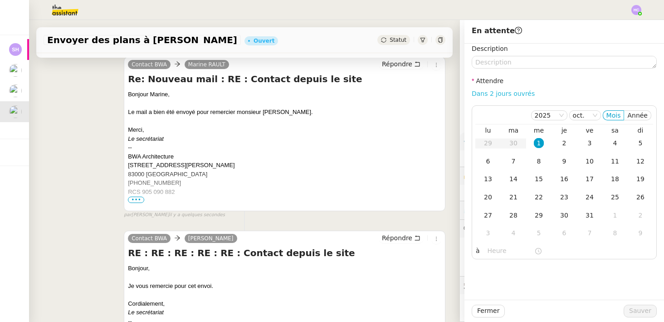
click at [501, 94] on link "Dans 2 jours ouvrés" at bounding box center [503, 93] width 63 height 7
type input "07:00"
click at [543, 157] on div "8" at bounding box center [539, 161] width 10 height 10
click at [634, 308] on span "Sauver" at bounding box center [640, 310] width 22 height 10
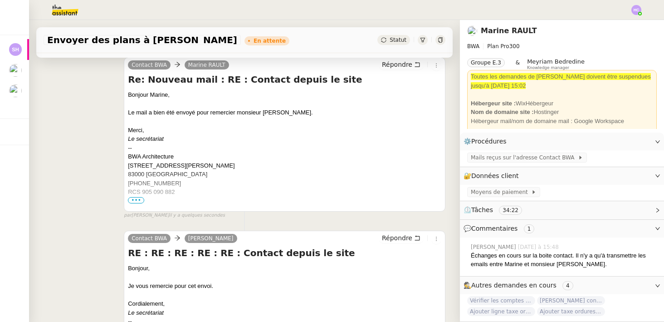
click at [396, 37] on span "Statut" at bounding box center [398, 40] width 17 height 6
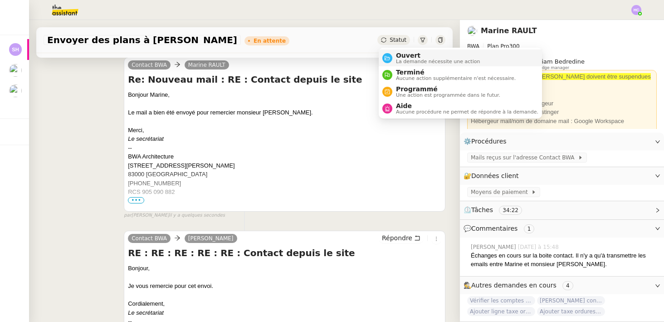
click at [409, 55] on span "Ouvert" at bounding box center [438, 55] width 84 height 7
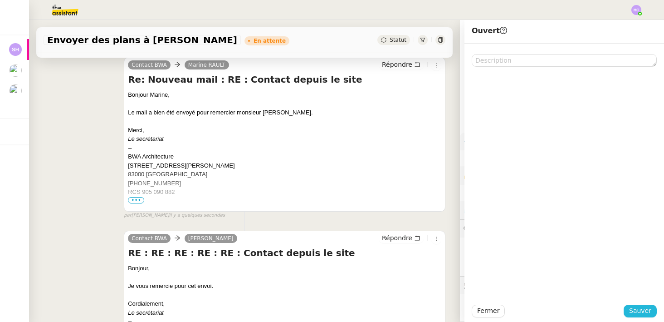
click at [639, 306] on span "Sauver" at bounding box center [640, 310] width 22 height 10
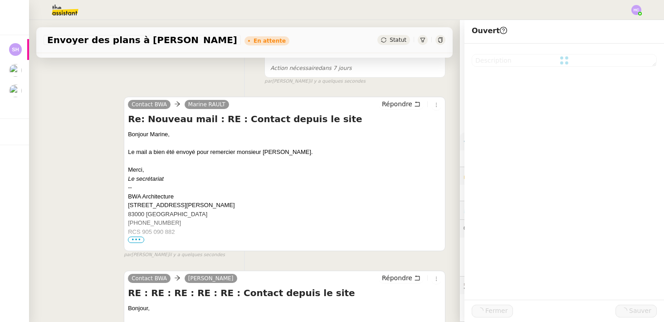
scroll to position [168, 0]
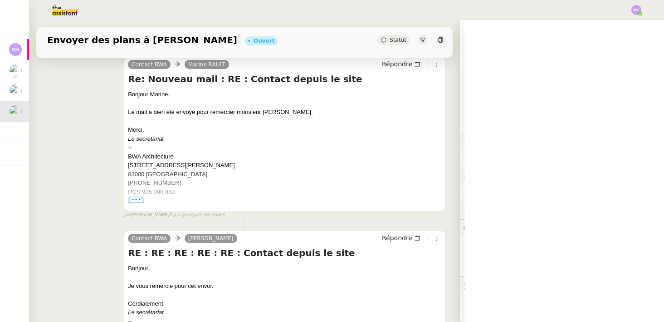
click at [400, 39] on span "Statut" at bounding box center [398, 40] width 17 height 6
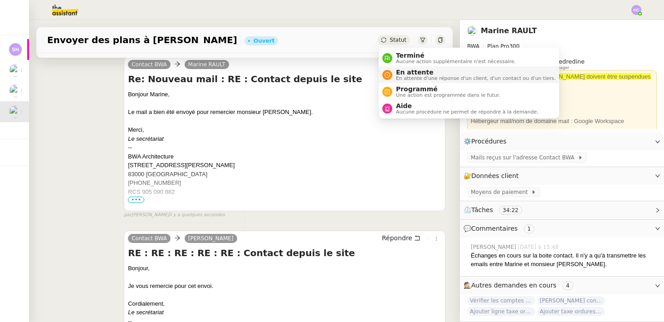
click at [403, 74] on span "En attente" at bounding box center [476, 71] width 160 height 7
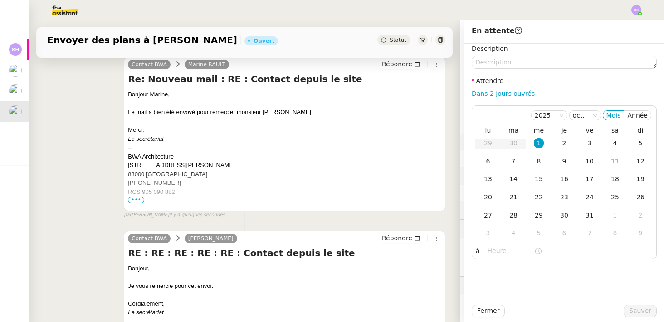
click at [497, 98] on div "Dans 2 jours ouvrés" at bounding box center [564, 93] width 185 height 10
click at [496, 95] on link "Dans 2 jours ouvrés" at bounding box center [503, 93] width 63 height 7
type input "07:00"
click at [562, 164] on div "9" at bounding box center [564, 161] width 10 height 10
click at [513, 163] on div "7" at bounding box center [514, 161] width 10 height 10
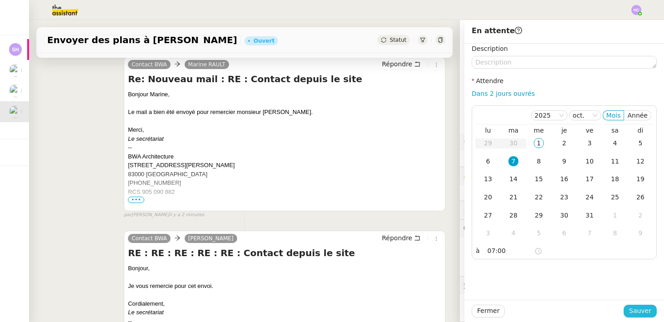
click at [631, 310] on span "Sauver" at bounding box center [640, 310] width 22 height 10
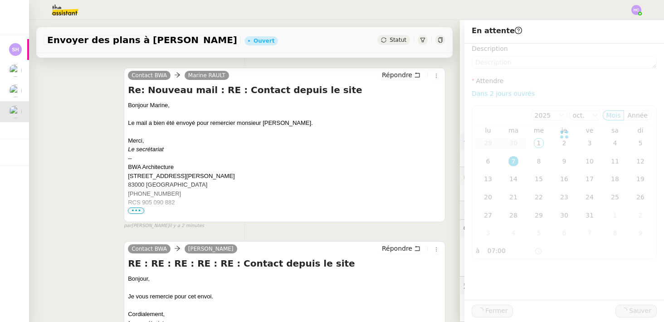
scroll to position [178, 0]
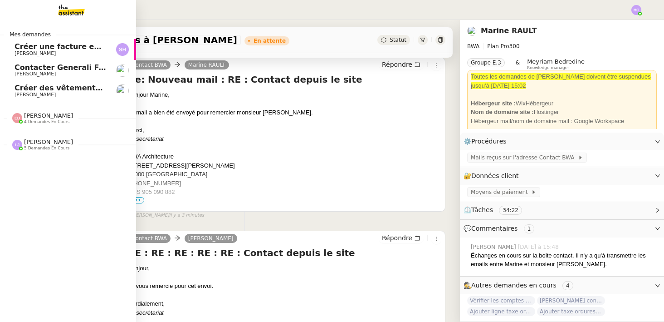
click at [73, 51] on span "[PERSON_NAME]" at bounding box center [61, 53] width 92 height 5
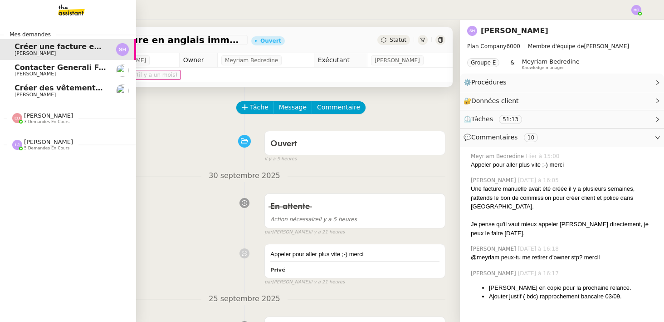
click at [42, 47] on span "Créer une facture en anglais immédiatement" at bounding box center [107, 46] width 184 height 9
click at [46, 69] on span "Contacter Generali France pour demande AU094424" at bounding box center [121, 67] width 213 height 9
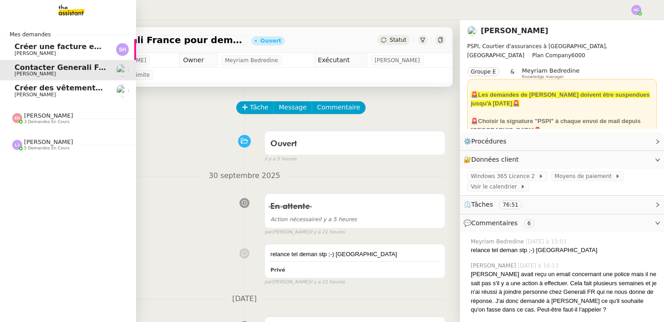
click at [51, 84] on span "Créer des vêtements de travail VEN" at bounding box center [88, 87] width 146 height 9
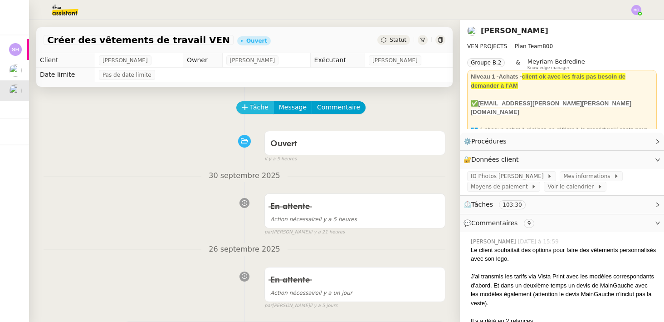
click at [250, 110] on span "Tâche" at bounding box center [259, 107] width 19 height 10
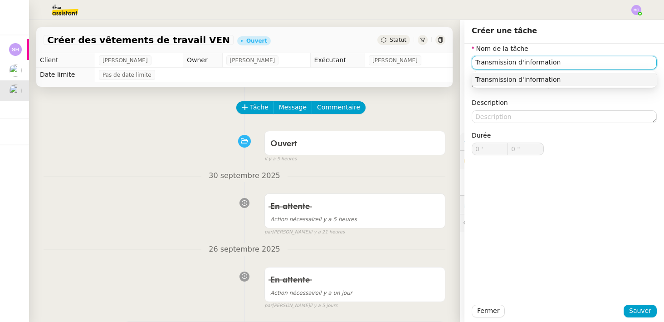
click at [481, 77] on div "Transmission d'information" at bounding box center [564, 79] width 178 height 8
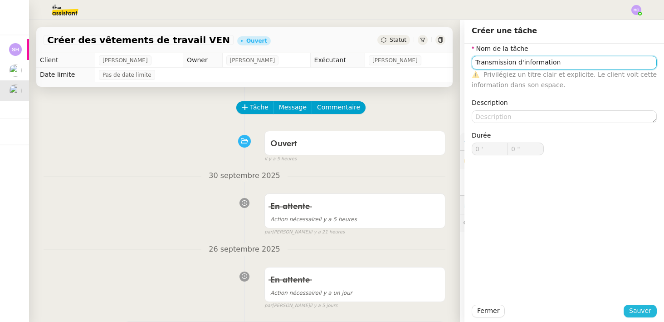
type input "Transmission d'information"
click at [645, 311] on span "Sauver" at bounding box center [640, 310] width 22 height 10
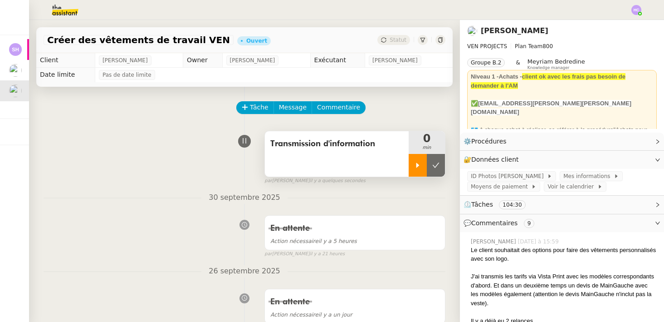
click at [416, 164] on icon at bounding box center [417, 164] width 7 height 7
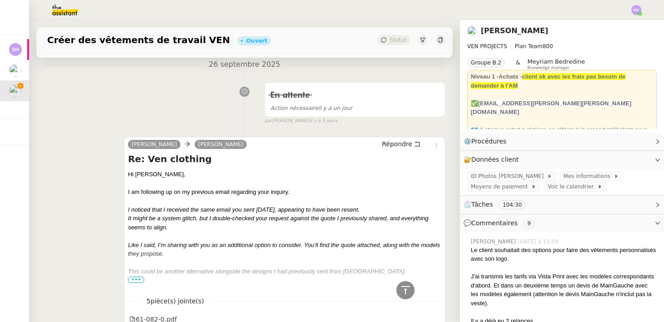
scroll to position [196, 0]
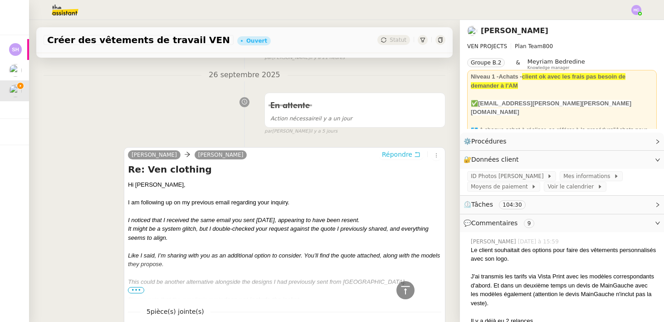
click at [396, 153] on span "Répondre" at bounding box center [397, 154] width 30 height 9
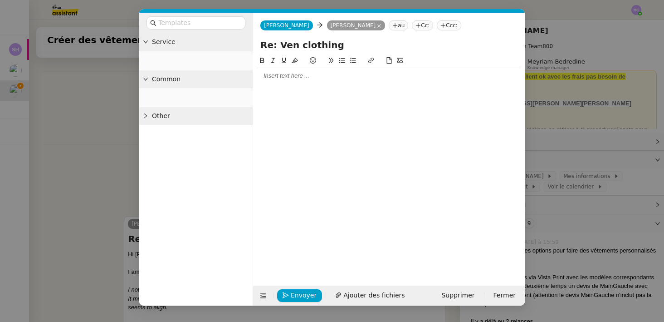
scroll to position [265, 0]
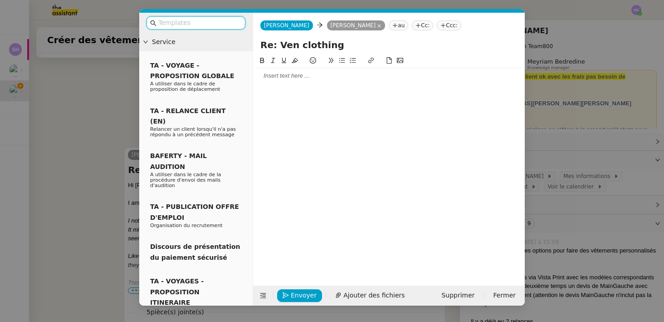
click at [183, 23] on input "text" at bounding box center [199, 23] width 82 height 10
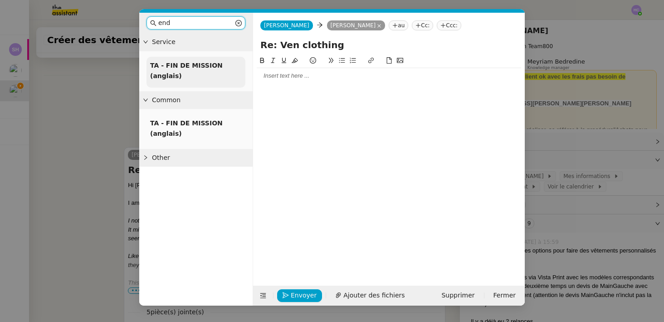
type input "end"
click at [197, 69] on span "TA - FIN DE MISSION (anglais)" at bounding box center [186, 71] width 73 height 18
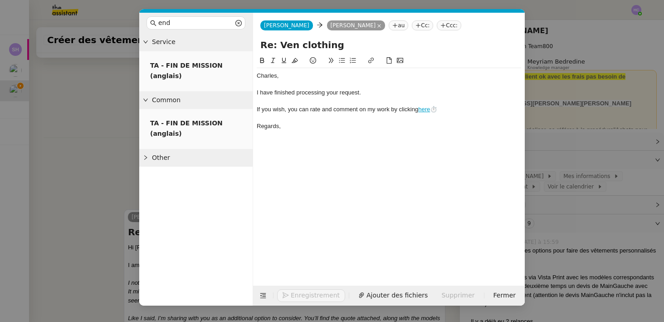
scroll to position [327, 0]
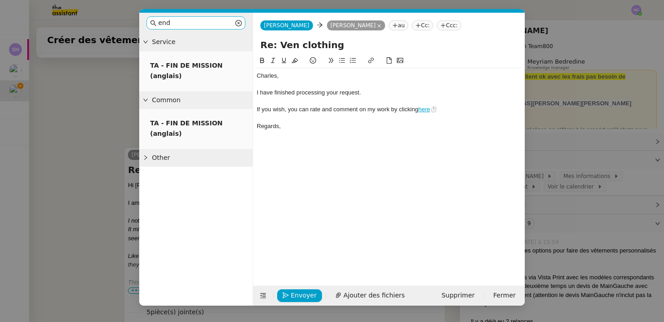
click at [239, 23] on icon at bounding box center [238, 23] width 6 height 6
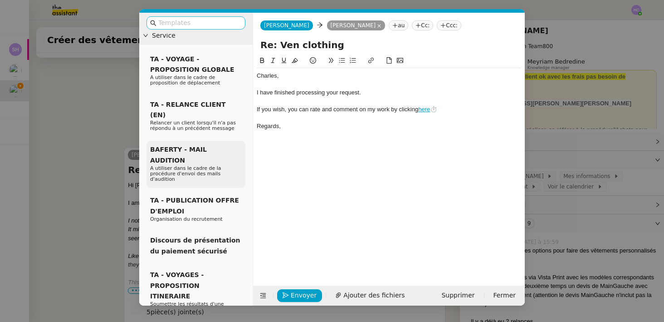
scroll to position [0, 0]
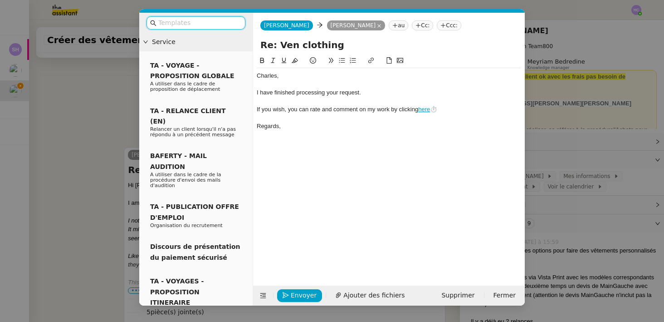
click at [182, 18] on input "text" at bounding box center [199, 23] width 82 height 10
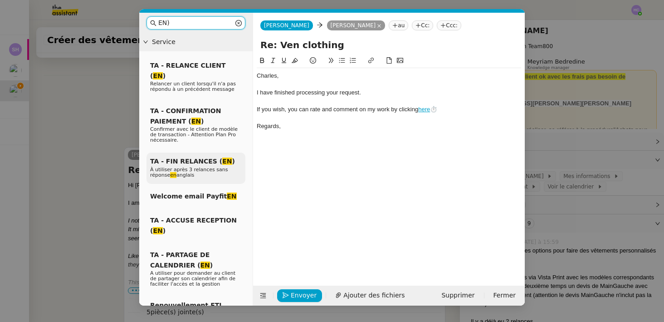
click at [203, 166] on span "À utiliser après 3 relances sans réponse en anglais" at bounding box center [189, 171] width 78 height 11
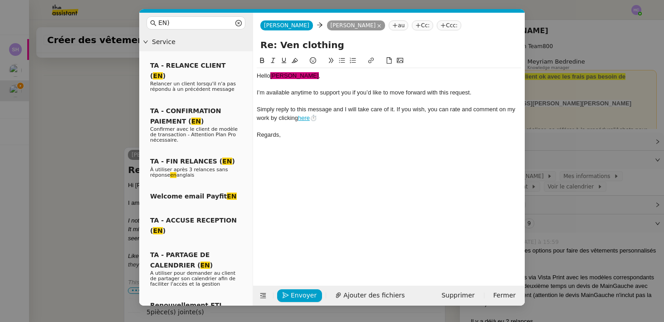
scroll to position [336, 0]
click at [312, 82] on div at bounding box center [389, 84] width 264 height 8
click at [338, 100] on div at bounding box center [389, 101] width 264 height 8
click at [336, 110] on div "Simply reply to this message and I will take care of it. If you wish, you can r…" at bounding box center [389, 113] width 264 height 17
click at [305, 133] on div "Regards," at bounding box center [389, 135] width 264 height 8
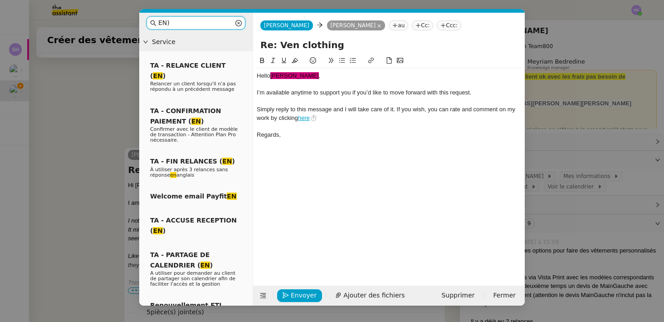
drag, startPoint x: 192, startPoint y: 22, endPoint x: 129, endPoint y: 21, distance: 63.1
click at [129, 21] on nz-modal-container "EN) Service TA - RELANCE CLIENT ( EN ) Relancer un client lorsqu'il n'a pas rép…" at bounding box center [332, 161] width 664 height 322
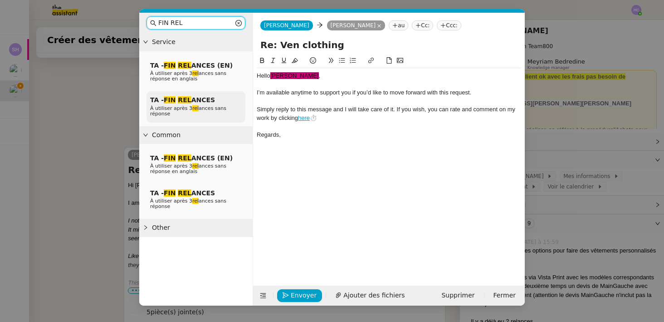
type input "FIN REL"
click at [179, 102] on em "REL" at bounding box center [184, 99] width 13 height 7
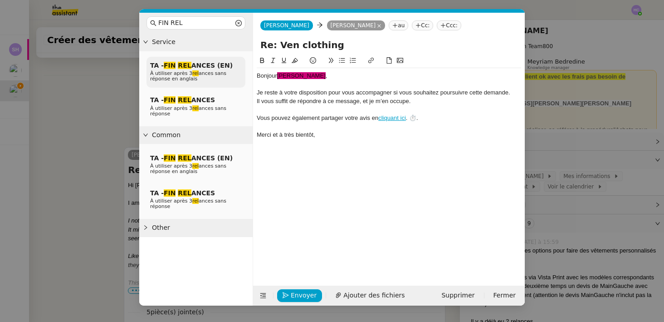
click at [187, 74] on span "À utiliser après 3 rel ances sans réponse en anglais" at bounding box center [188, 75] width 76 height 11
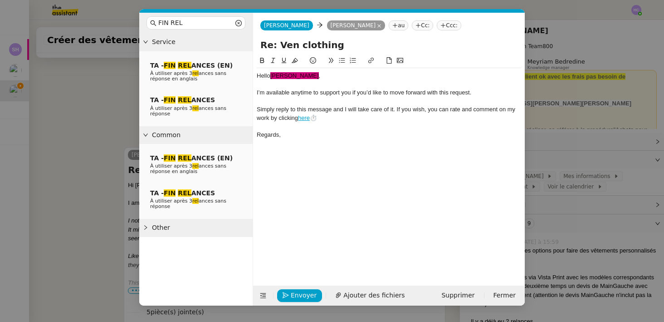
click at [317, 75] on div "Hello ﻿[PERSON_NAME]﻿ ," at bounding box center [389, 76] width 264 height 8
click at [282, 78] on span "﻿[PERSON_NAME]﻿" at bounding box center [294, 75] width 49 height 7
click at [342, 82] on div at bounding box center [389, 84] width 264 height 8
click at [289, 134] on div "Regards," at bounding box center [389, 135] width 264 height 8
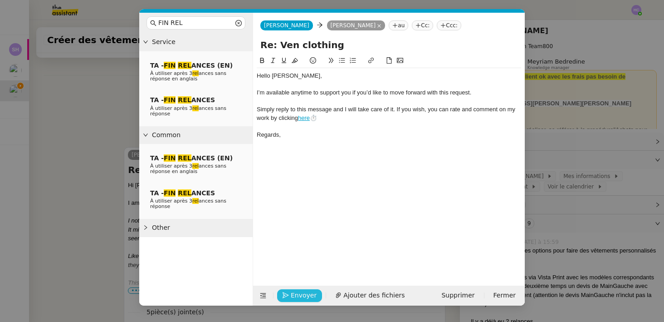
click at [288, 293] on icon "button" at bounding box center [286, 295] width 6 height 6
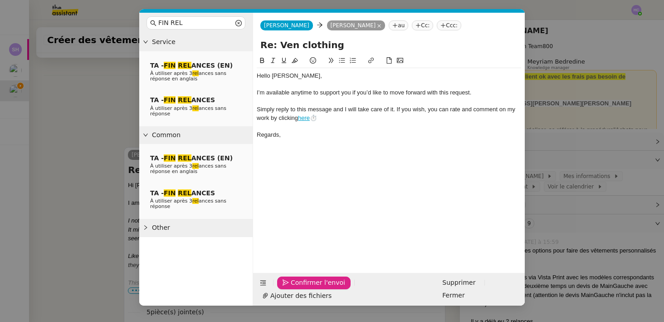
click at [288, 285] on icon "button" at bounding box center [286, 282] width 6 height 6
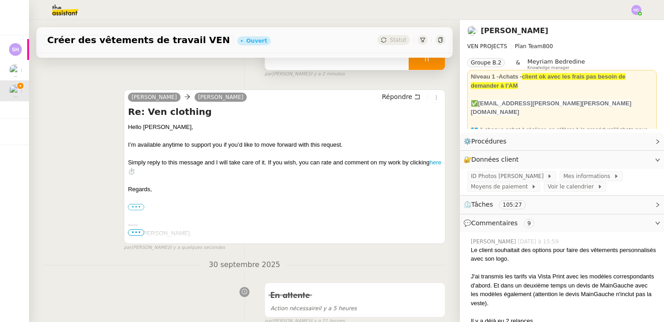
scroll to position [0, 0]
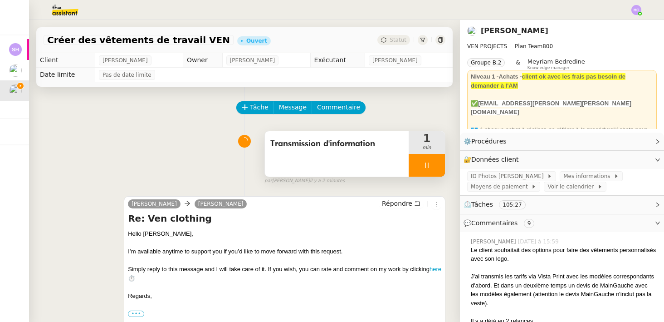
click at [425, 166] on icon at bounding box center [426, 164] width 7 height 7
click at [430, 167] on button at bounding box center [436, 165] width 18 height 23
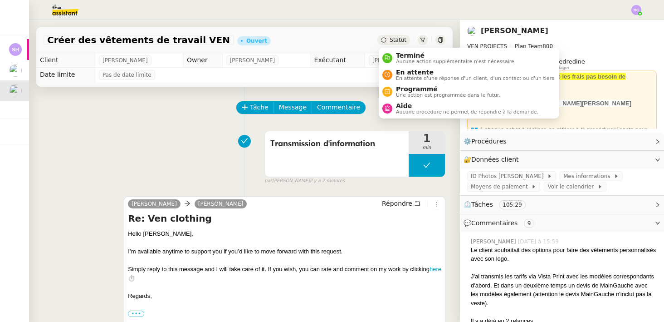
click at [404, 44] on div "Statut" at bounding box center [393, 40] width 33 height 10
click at [404, 59] on span "Aucune action supplémentaire n'est nécessaire." at bounding box center [456, 61] width 120 height 5
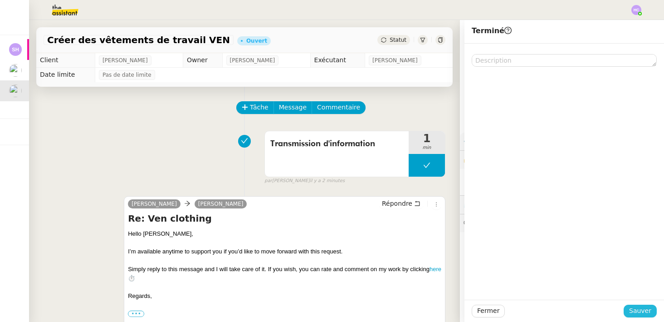
click at [630, 305] on button "Sauver" at bounding box center [640, 310] width 33 height 13
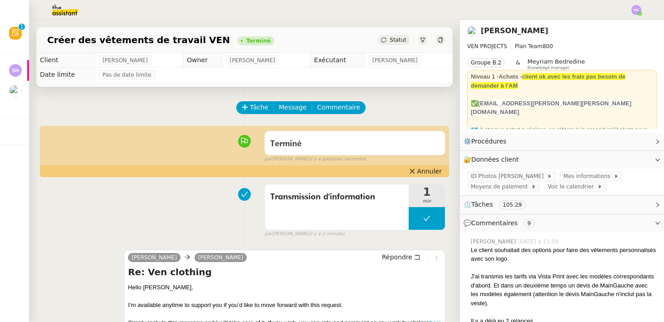
click at [636, 7] on img at bounding box center [636, 10] width 10 height 10
click at [622, 26] on li "Suivi" at bounding box center [611, 26] width 59 height 13
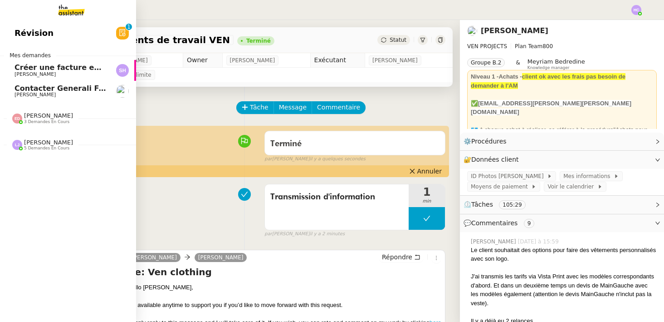
click at [29, 89] on span "Contacter Generali France pour demande AU094424" at bounding box center [121, 88] width 213 height 9
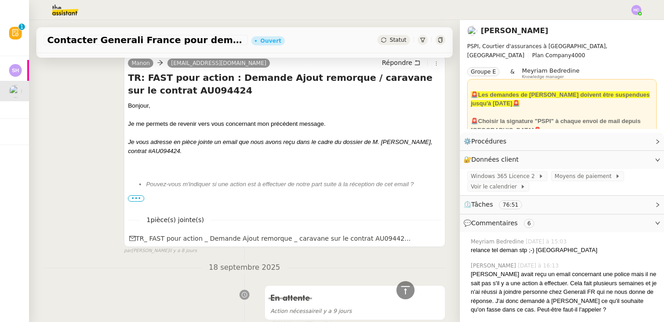
scroll to position [654, 0]
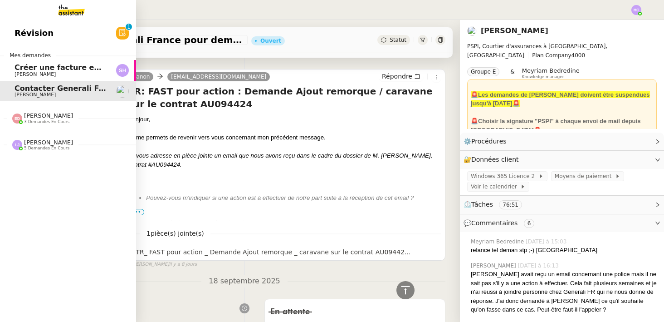
click at [29, 67] on span "Créer une facture en anglais immédiatement" at bounding box center [107, 67] width 184 height 9
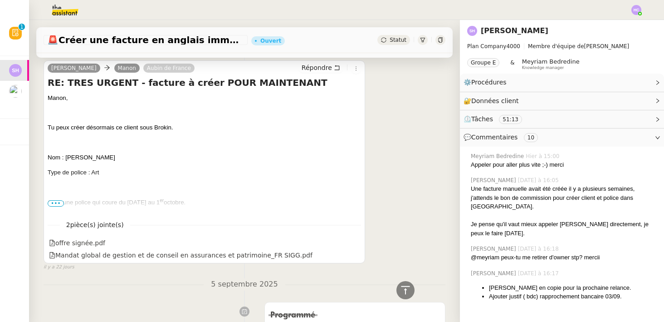
scroll to position [1615, 0]
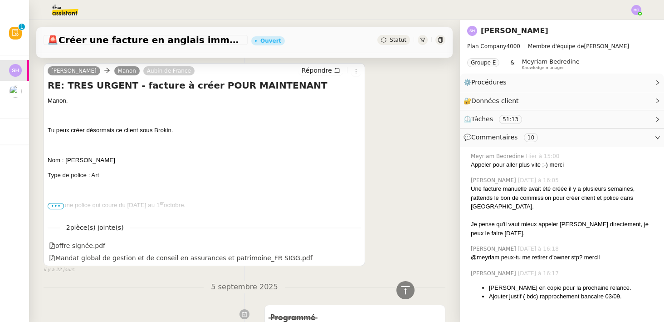
click at [54, 204] on span "•••" at bounding box center [56, 206] width 16 height 6
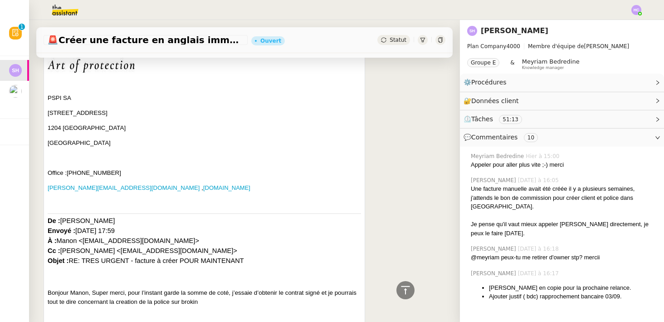
scroll to position [1949, 0]
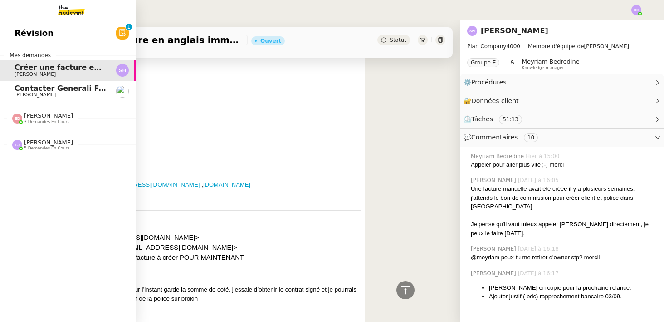
click at [46, 83] on link "Contacter Generali France pour demande AU094424 [PERSON_NAME]" at bounding box center [68, 91] width 136 height 21
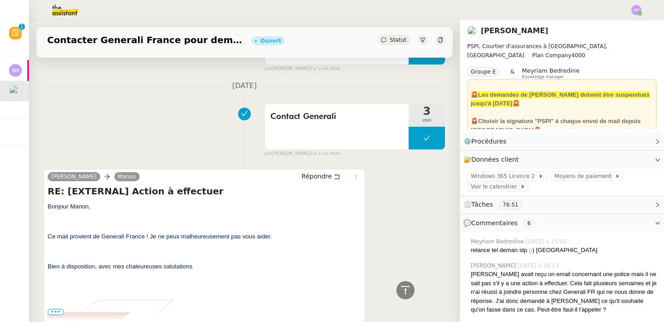
scroll to position [2236, 0]
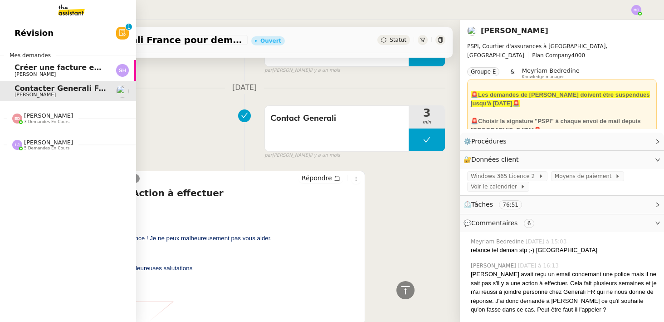
click at [71, 28] on link "Révision 0 1 2 3 4 5 6 7 8 9" at bounding box center [68, 33] width 136 height 21
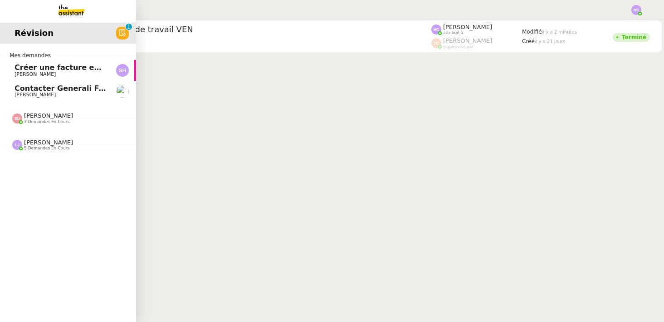
click at [56, 69] on span "Créer une facture en anglais immédiatement" at bounding box center [107, 67] width 184 height 9
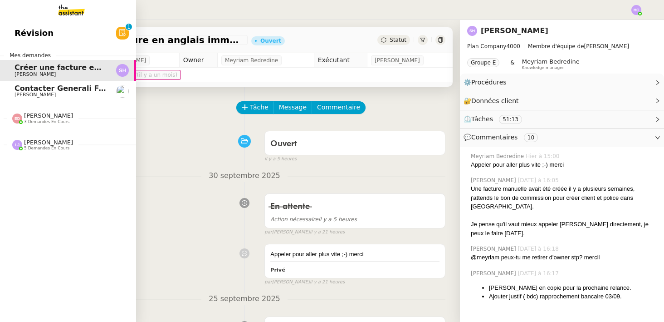
click at [58, 87] on span "Contacter Generali France pour demande AU094424" at bounding box center [121, 88] width 213 height 9
